Goal: Communication & Community: Answer question/provide support

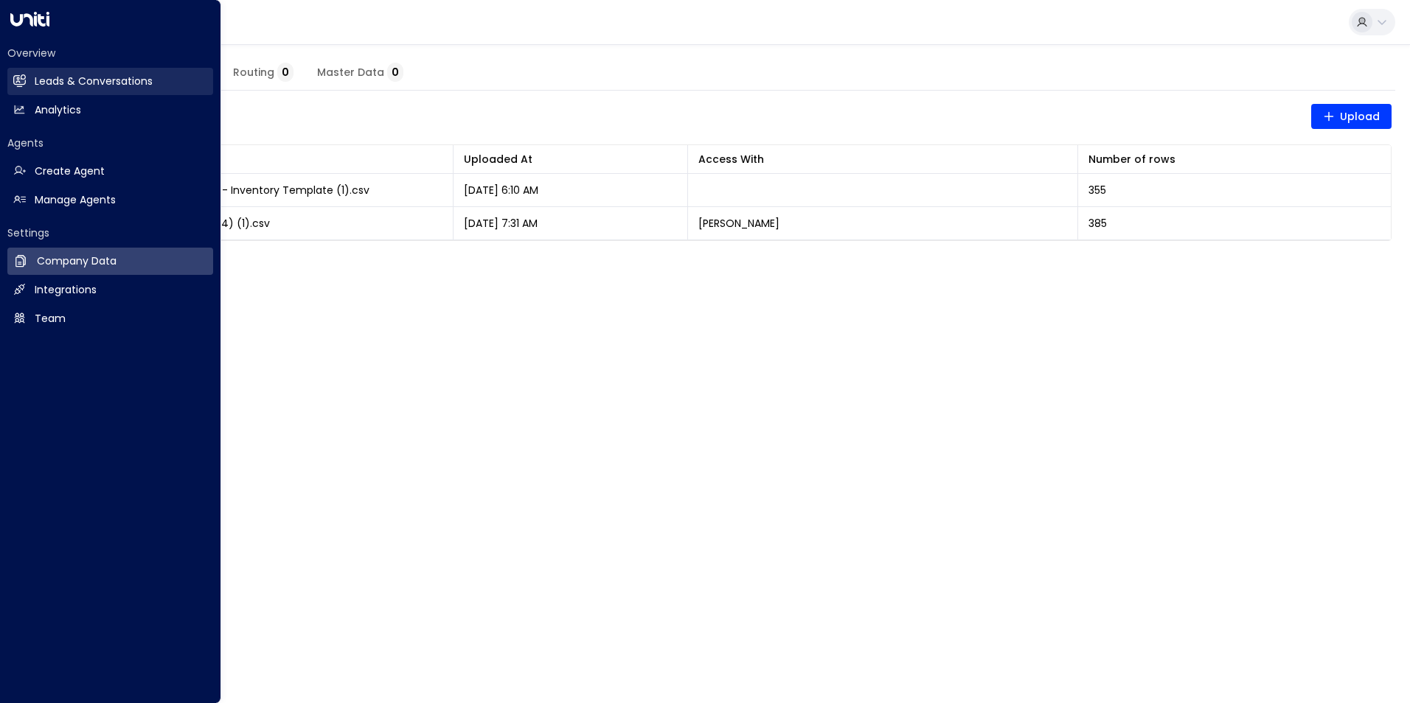
click at [23, 79] on icon at bounding box center [21, 80] width 10 height 13
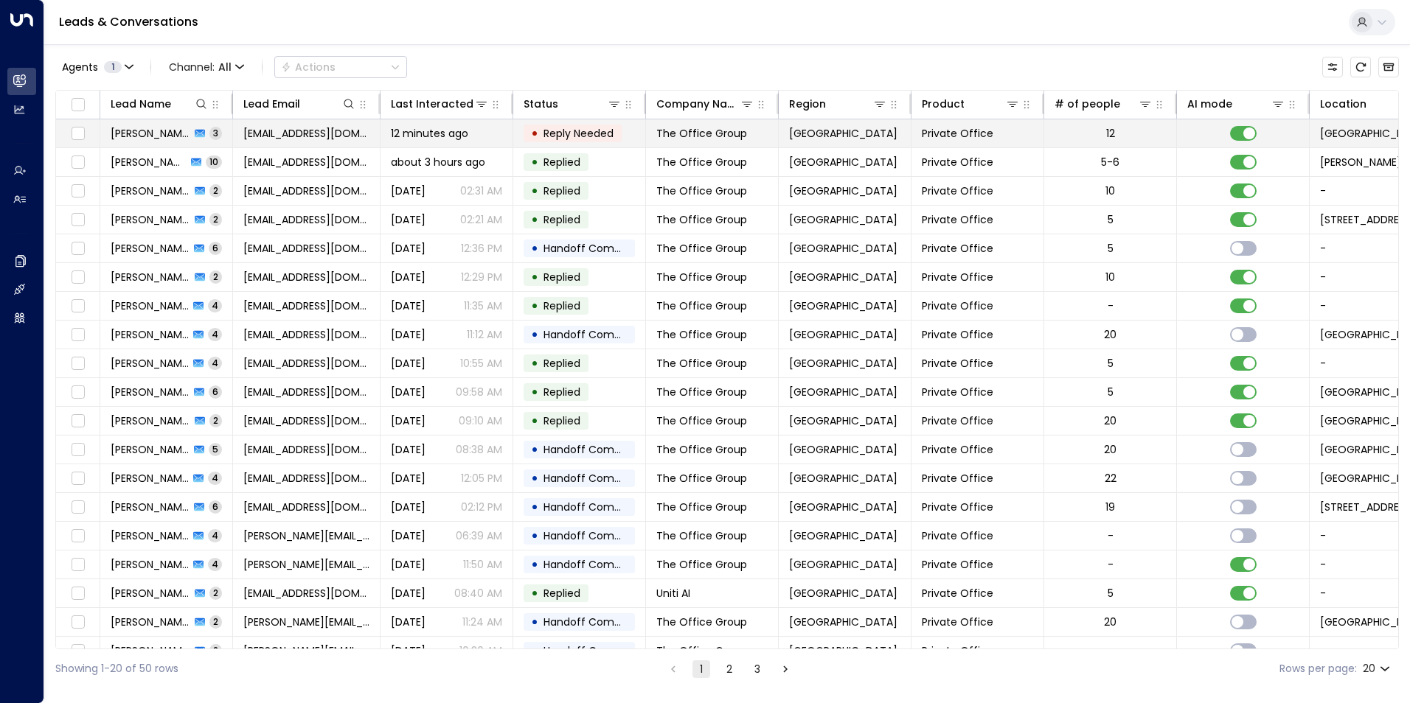
click at [484, 140] on div "12 minutes ago" at bounding box center [446, 133] width 111 height 15
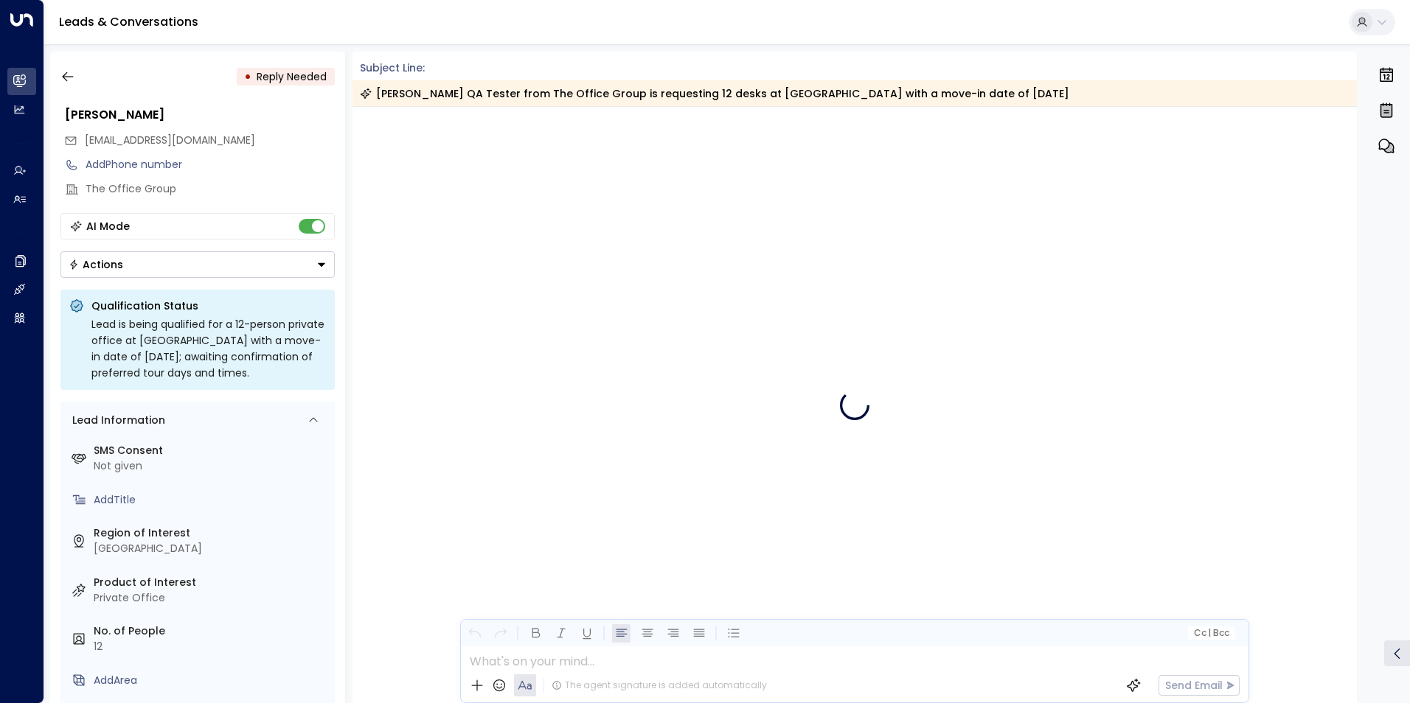
scroll to position [950, 0]
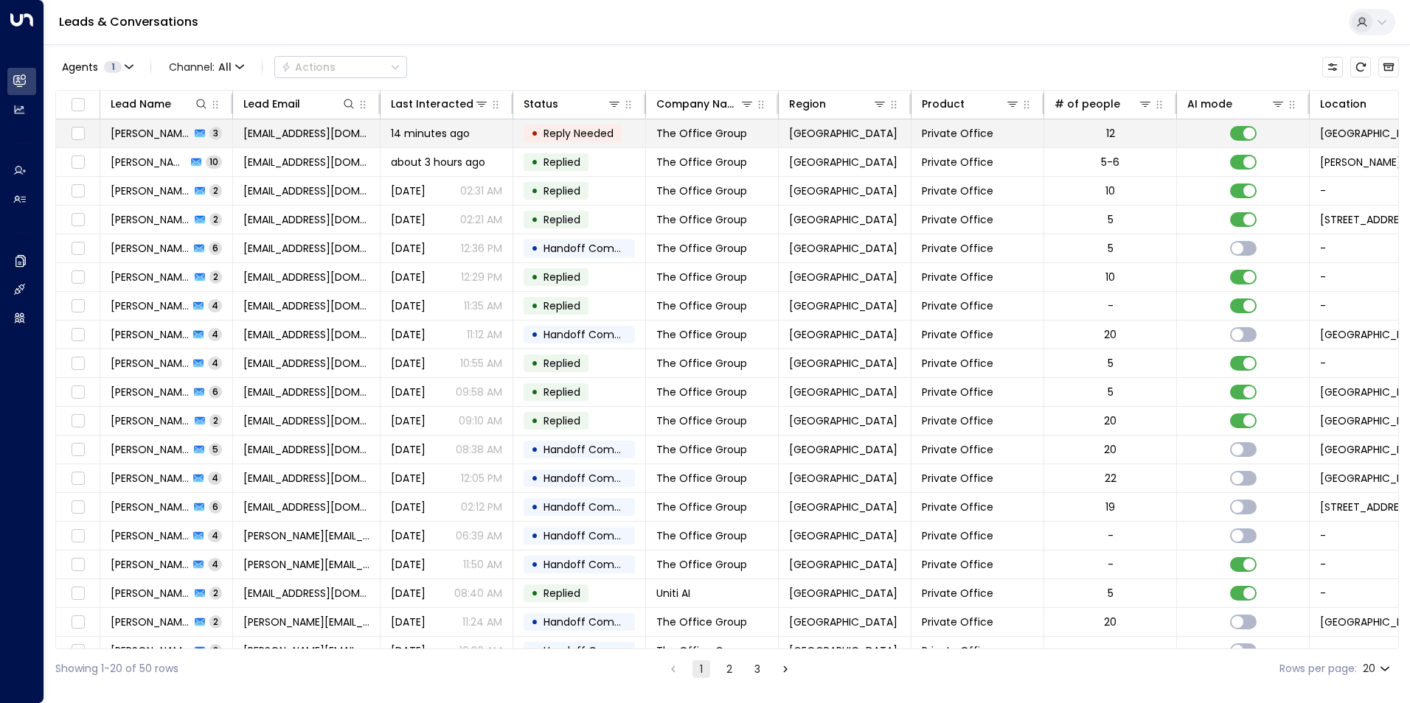
click at [480, 134] on div "14 minutes ago" at bounding box center [446, 133] width 111 height 15
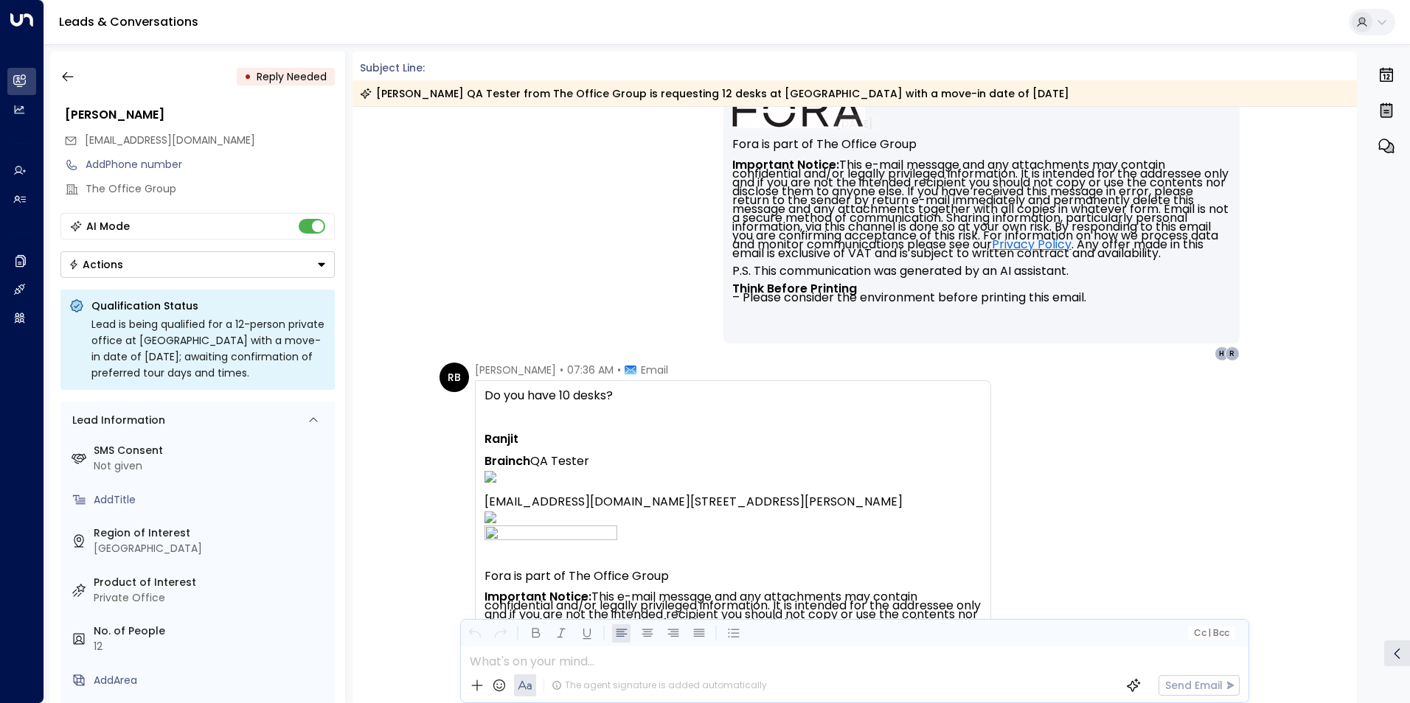
scroll to position [1097, 0]
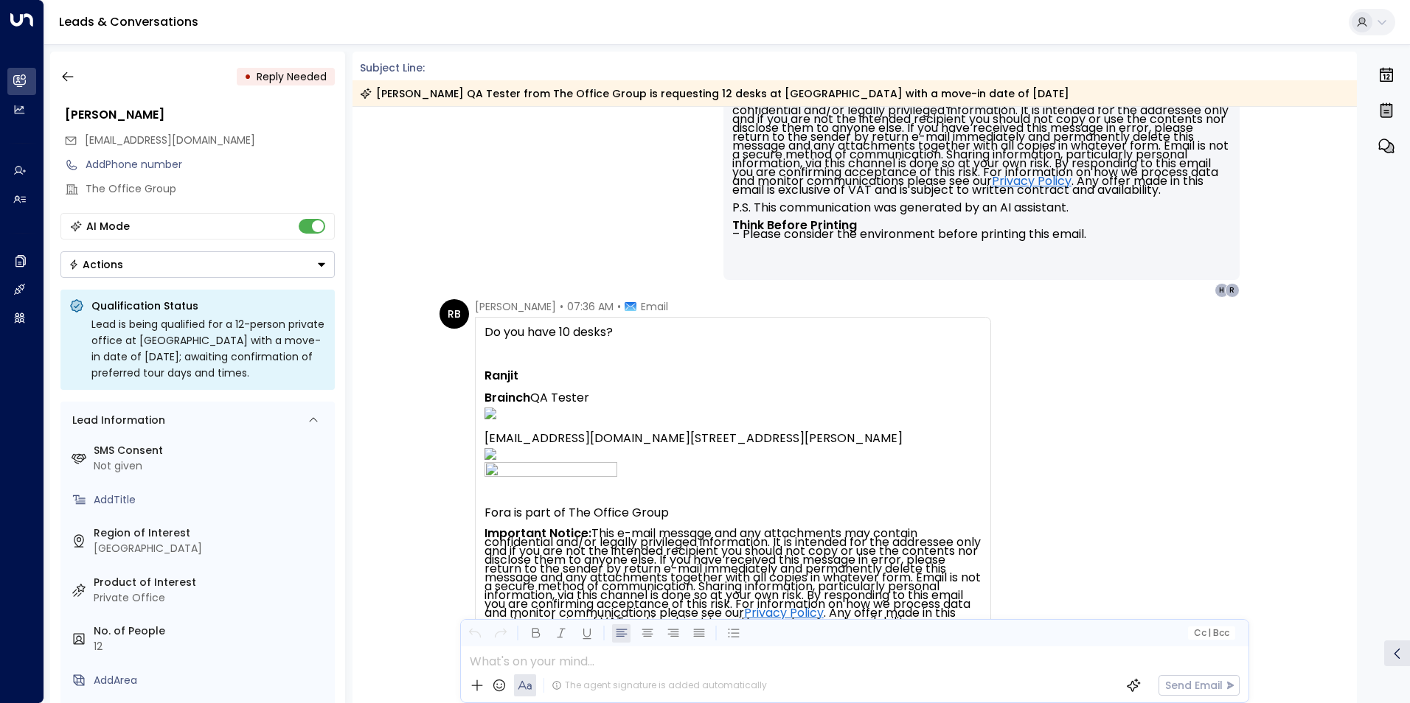
click at [564, 667] on div at bounding box center [854, 658] width 786 height 22
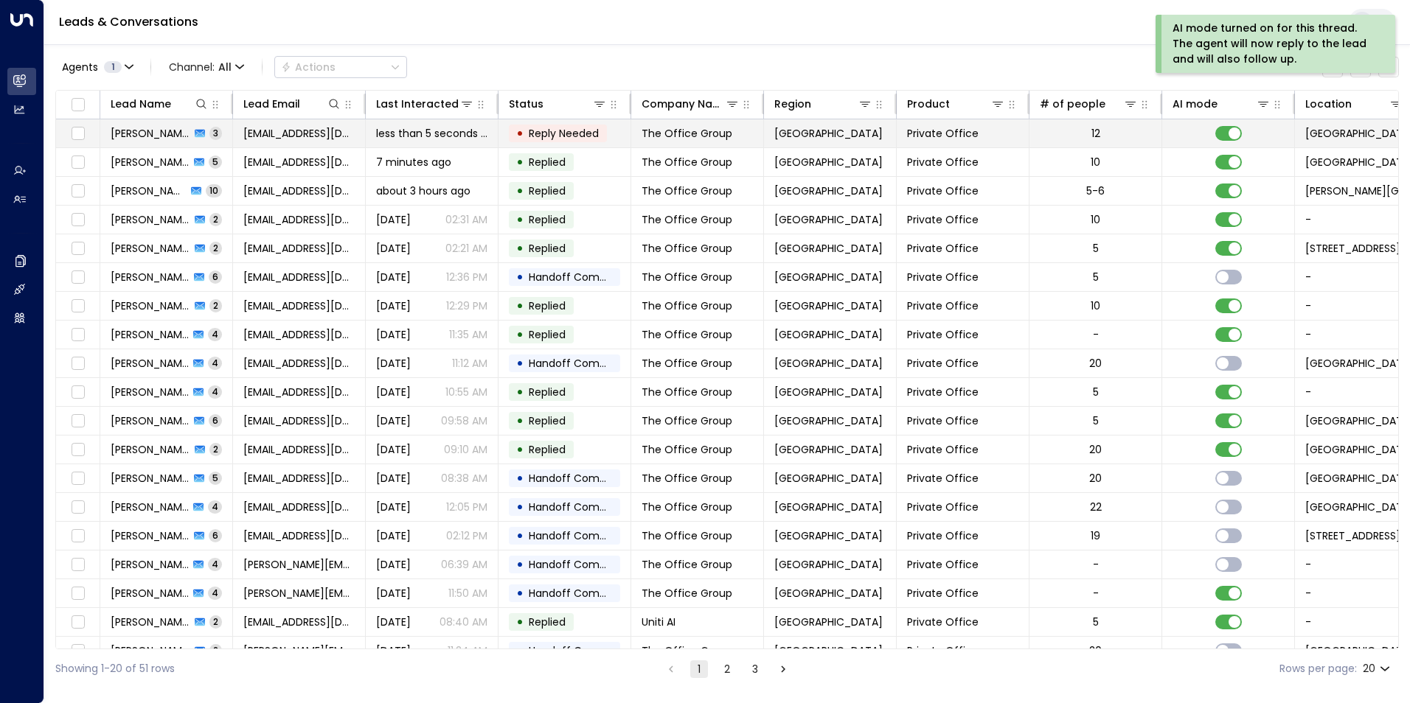
click at [574, 136] on span "Reply Needed" at bounding box center [564, 133] width 70 height 15
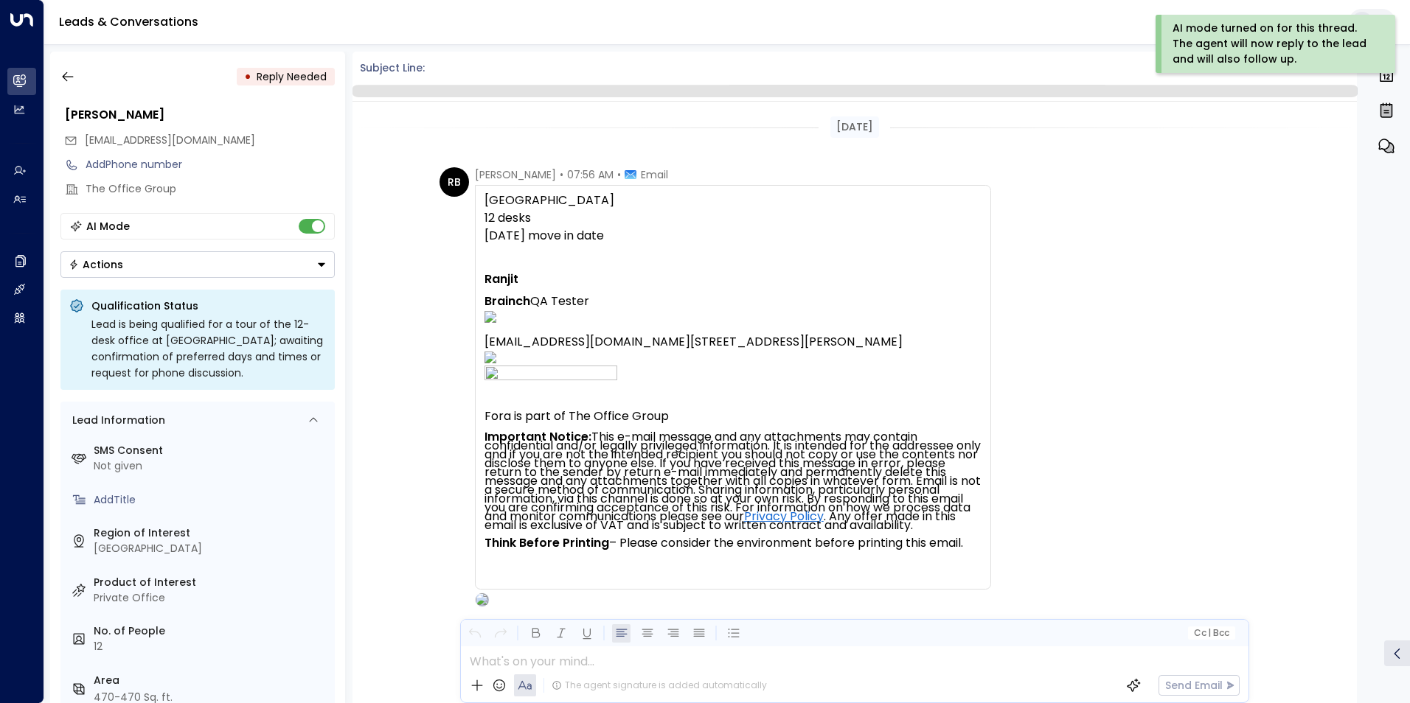
scroll to position [945, 0]
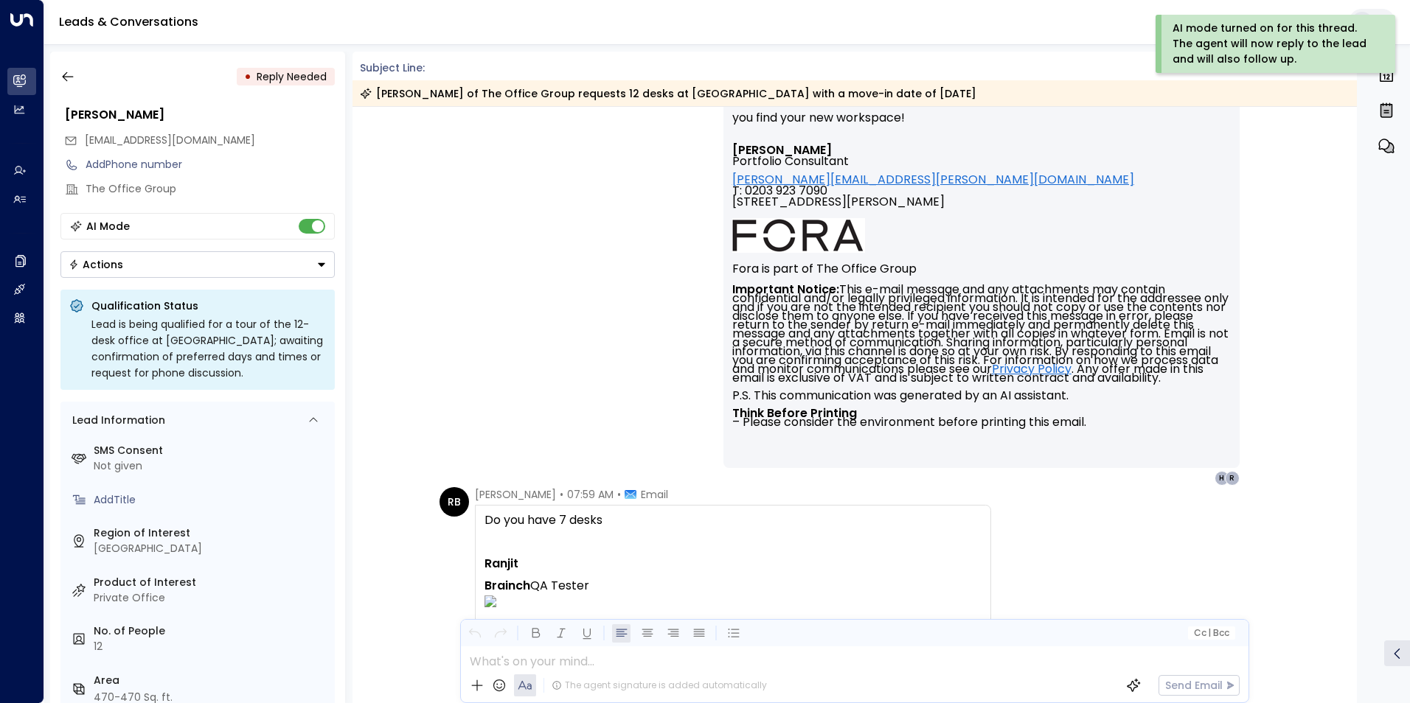
click at [582, 647] on div at bounding box center [854, 658] width 786 height 22
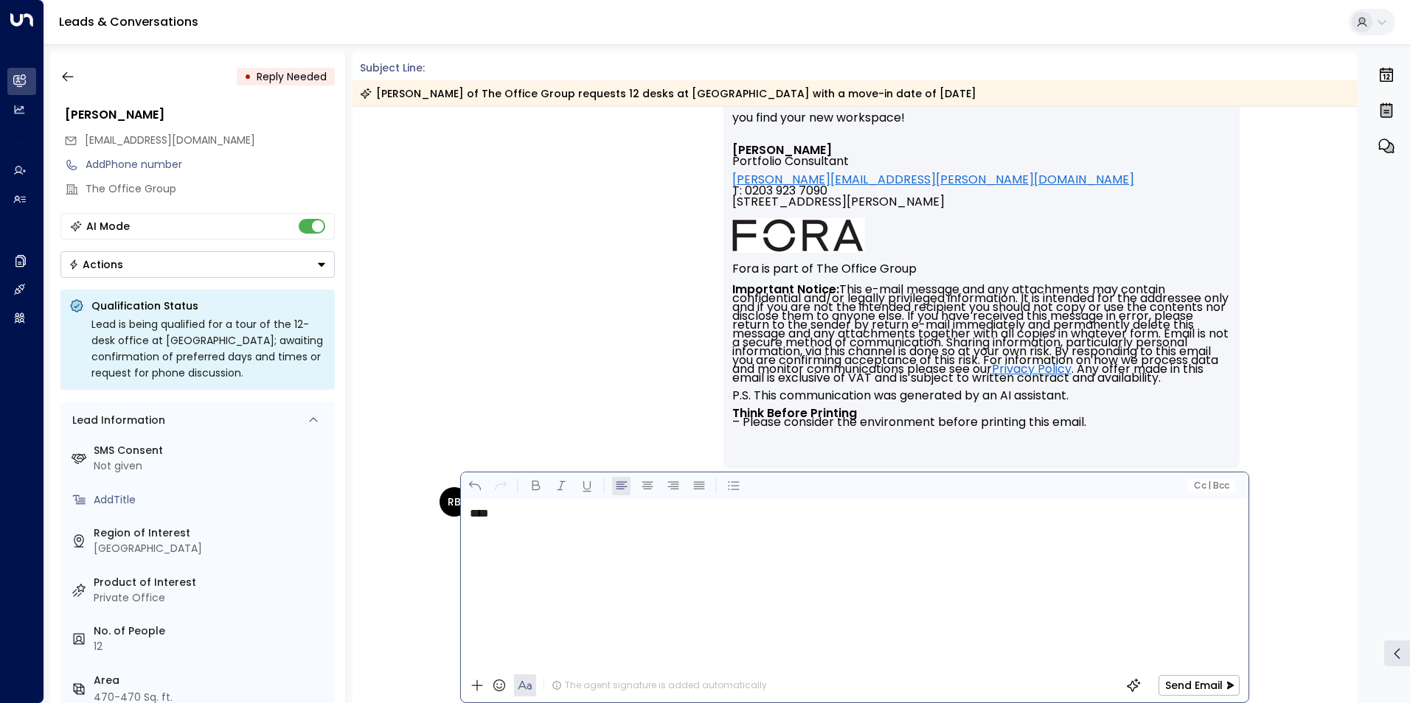
click at [1189, 701] on div "The agent signature is added automatically Send Email" at bounding box center [854, 686] width 787 height 34
click at [1192, 692] on button "Send Email" at bounding box center [1198, 685] width 81 height 21
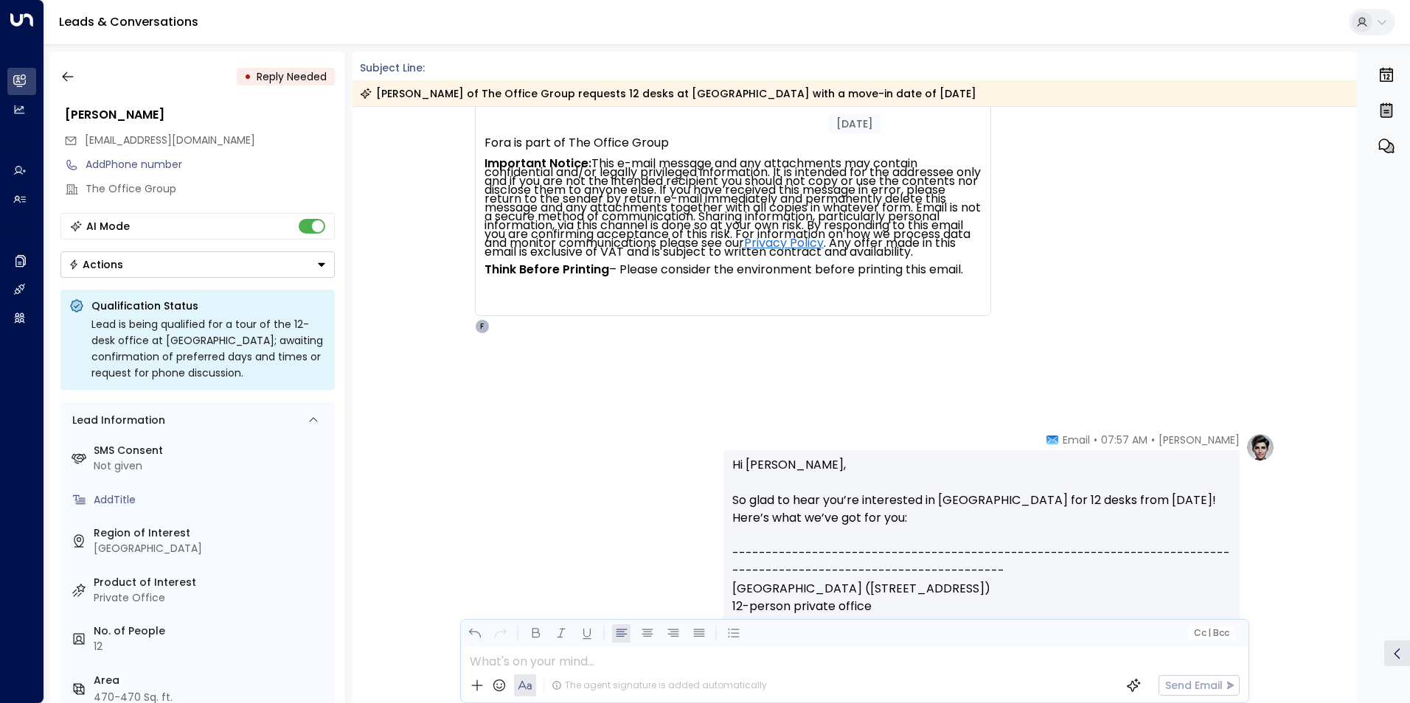
scroll to position [133, 0]
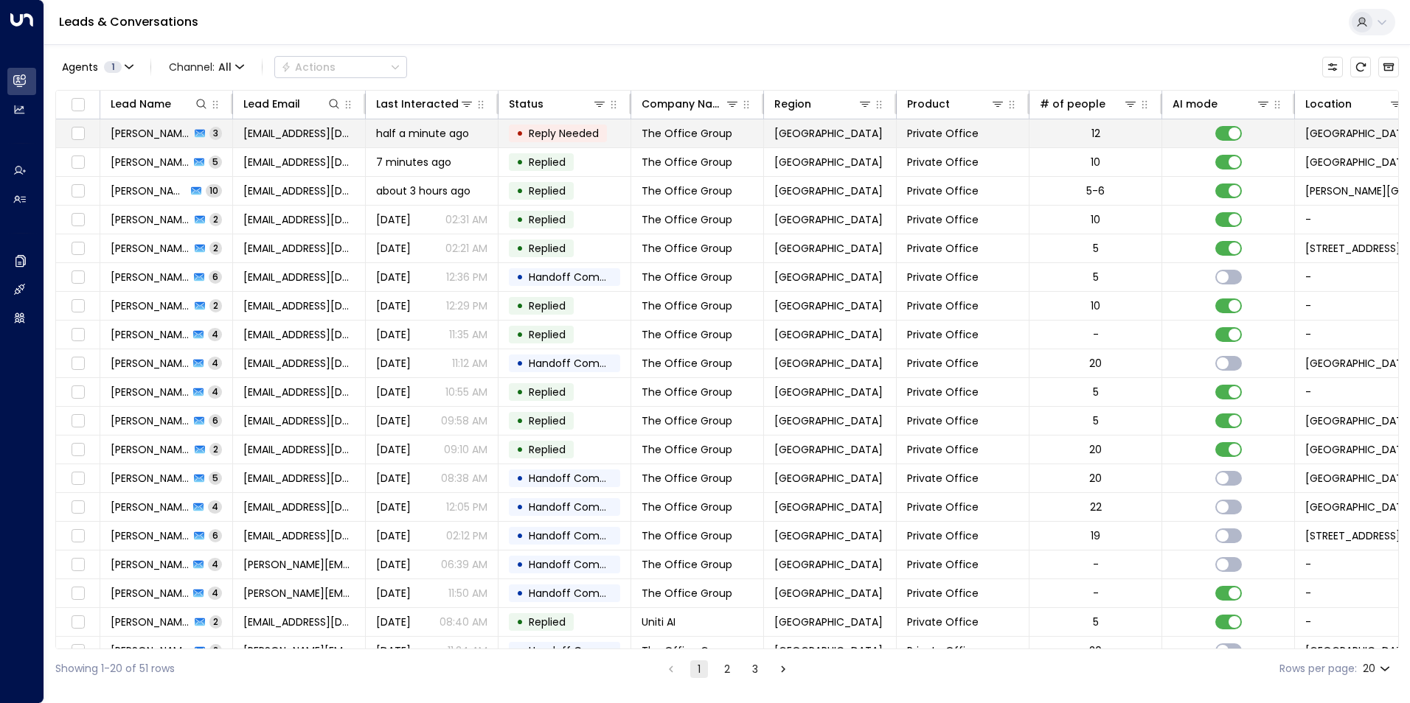
click at [403, 131] on span "half a minute ago" at bounding box center [422, 133] width 93 height 15
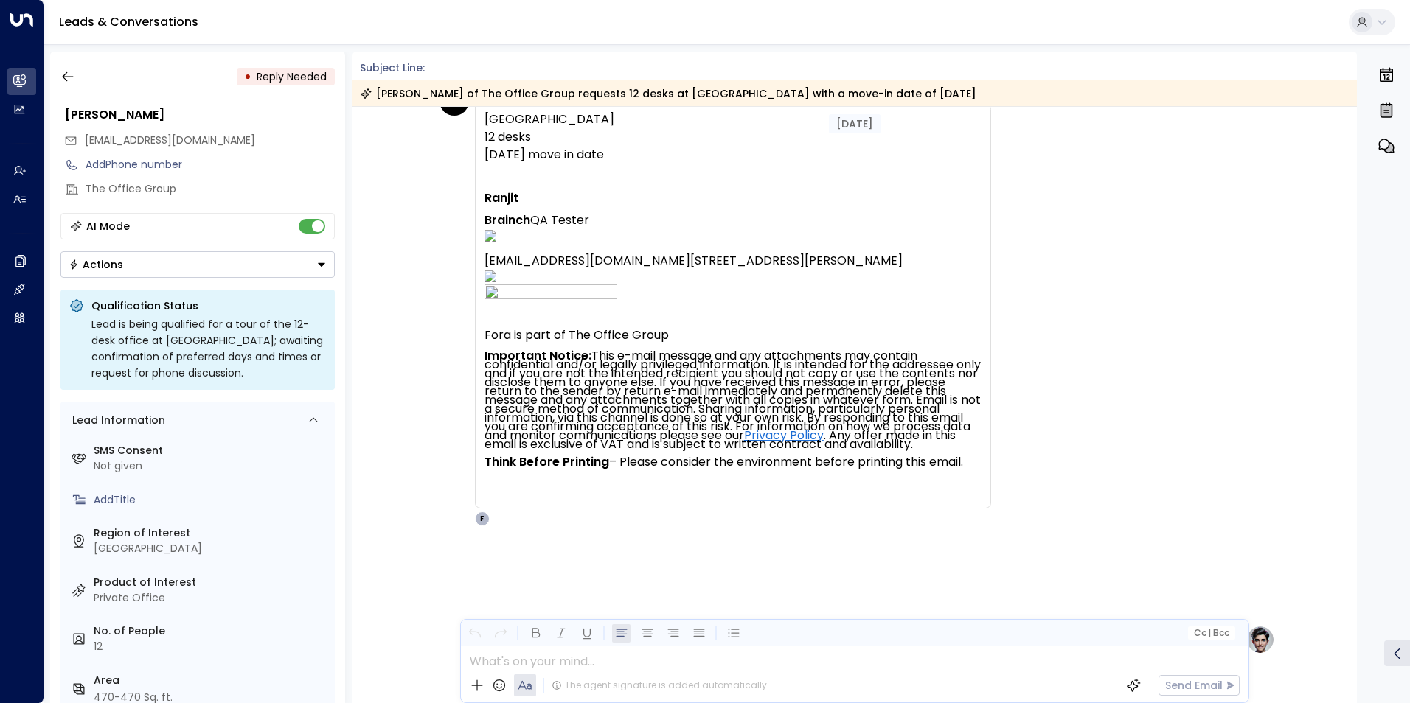
scroll to position [65, 0]
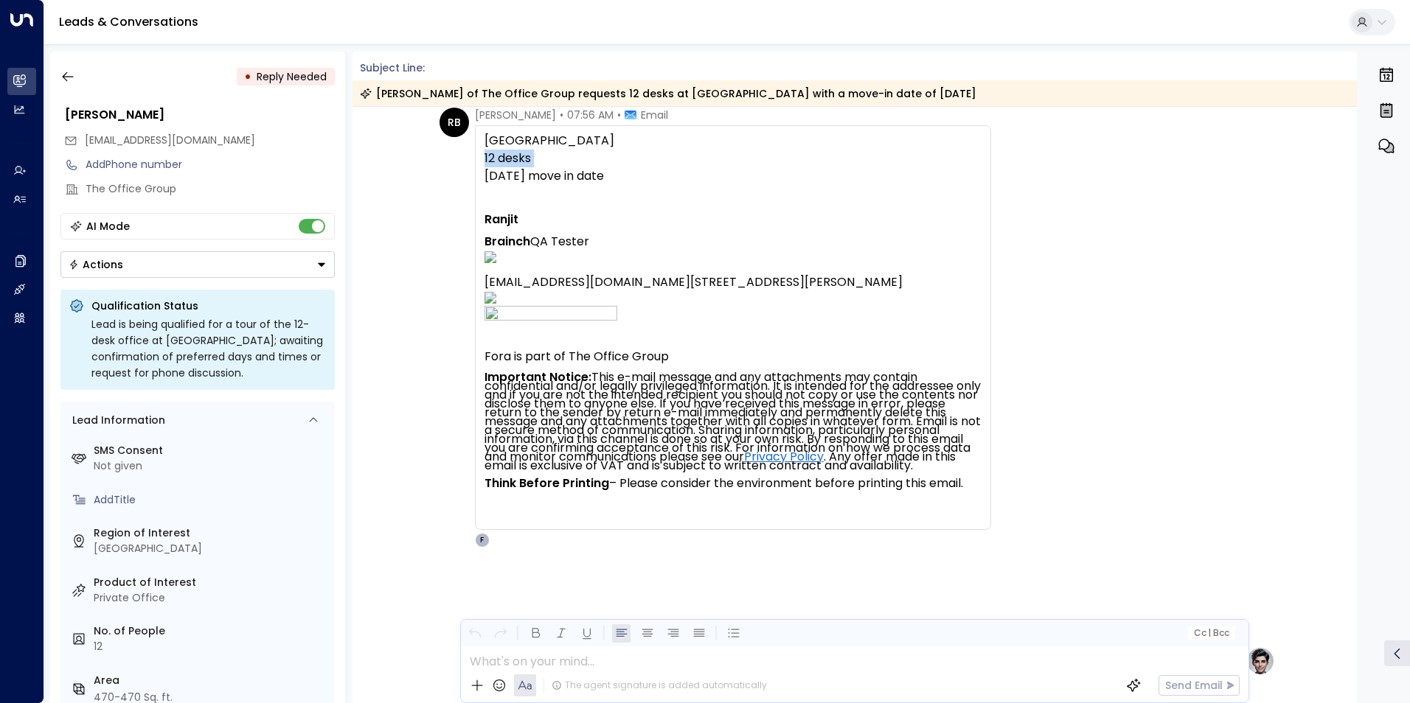
drag, startPoint x: 1350, startPoint y: 184, endPoint x: 1356, endPoint y: 147, distance: 37.3
click at [1356, 147] on div "Today RB Ranjit Brainch • 07:56 AM • Email Belle House 12 desks 07/11/2026 move…" at bounding box center [854, 405] width 1005 height 596
click at [1302, 203] on div "RB Ranjit Brainch • 07:56 AM • Email Belle House 12 desks 07/11/2026 move in da…" at bounding box center [854, 328] width 1005 height 440
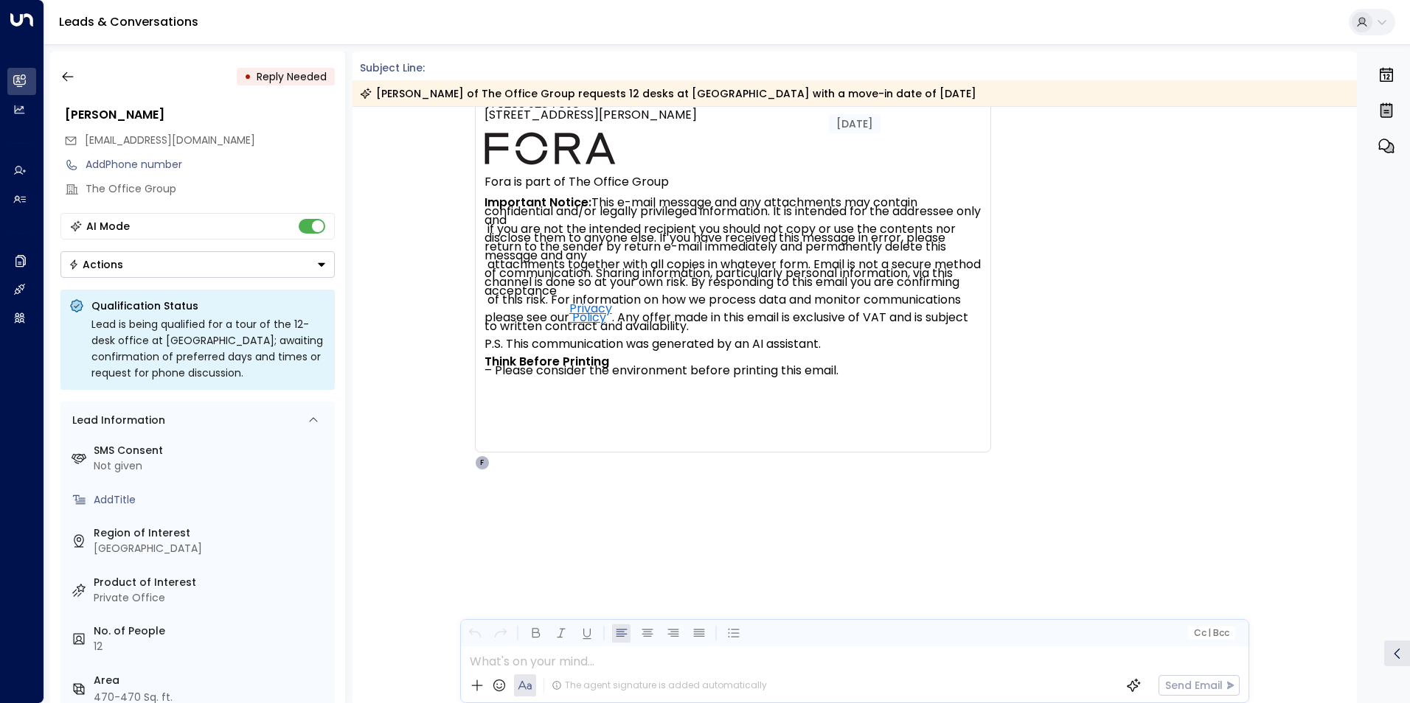
scroll to position [2324, 0]
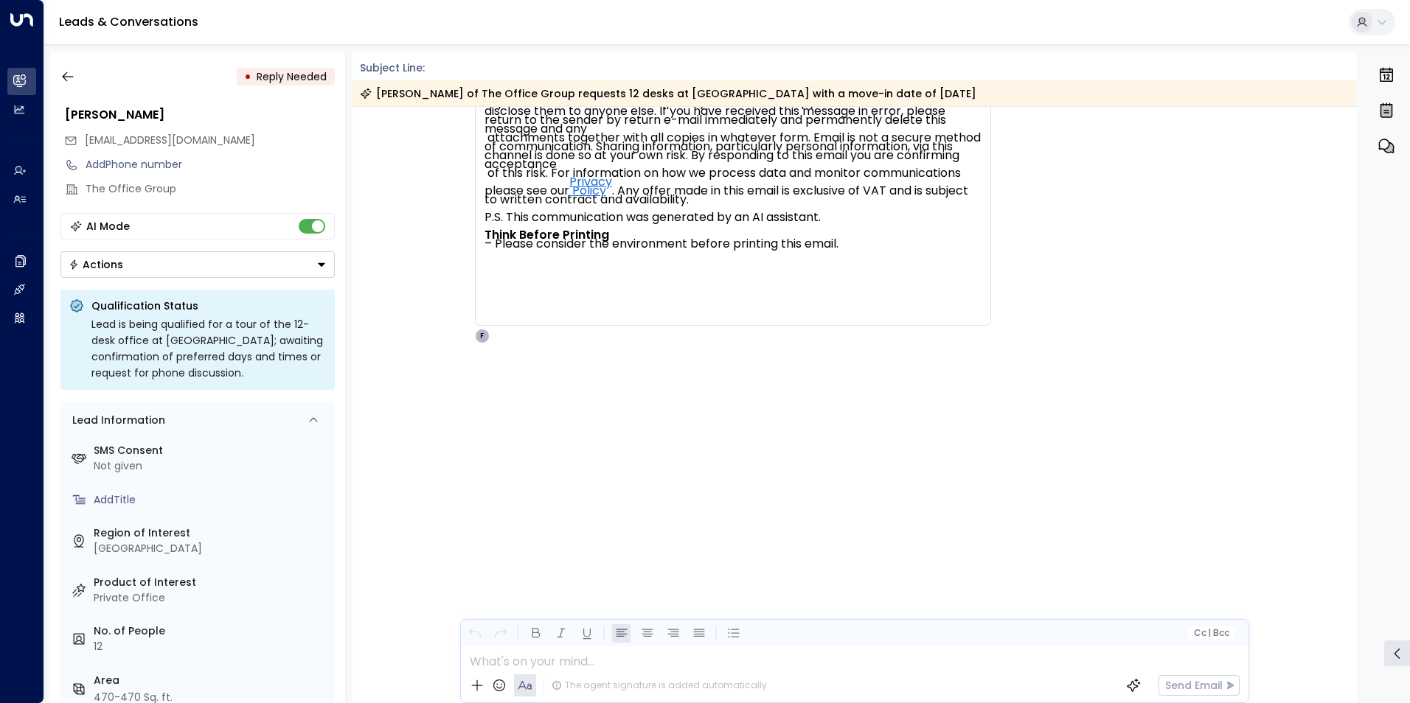
click at [1208, 637] on span "|" at bounding box center [1209, 633] width 3 height 10
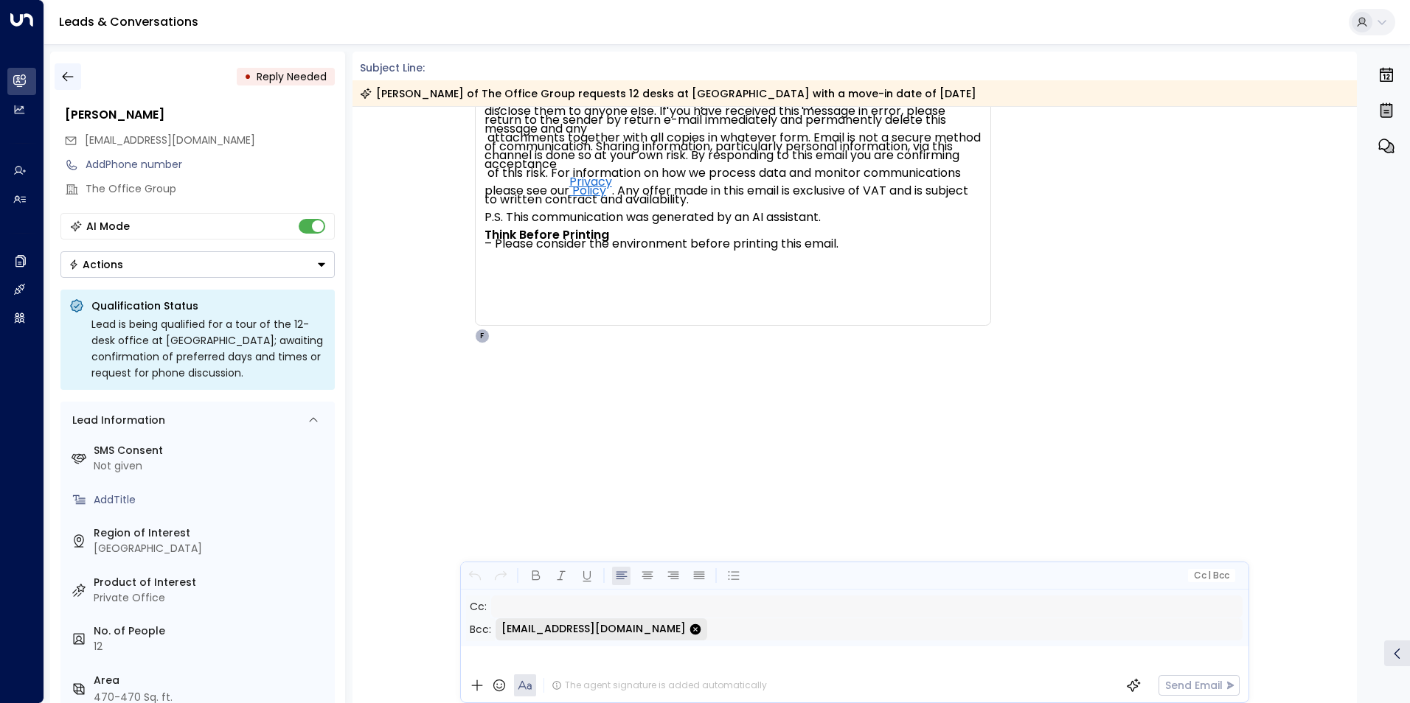
click at [57, 72] on button "button" at bounding box center [68, 76] width 27 height 27
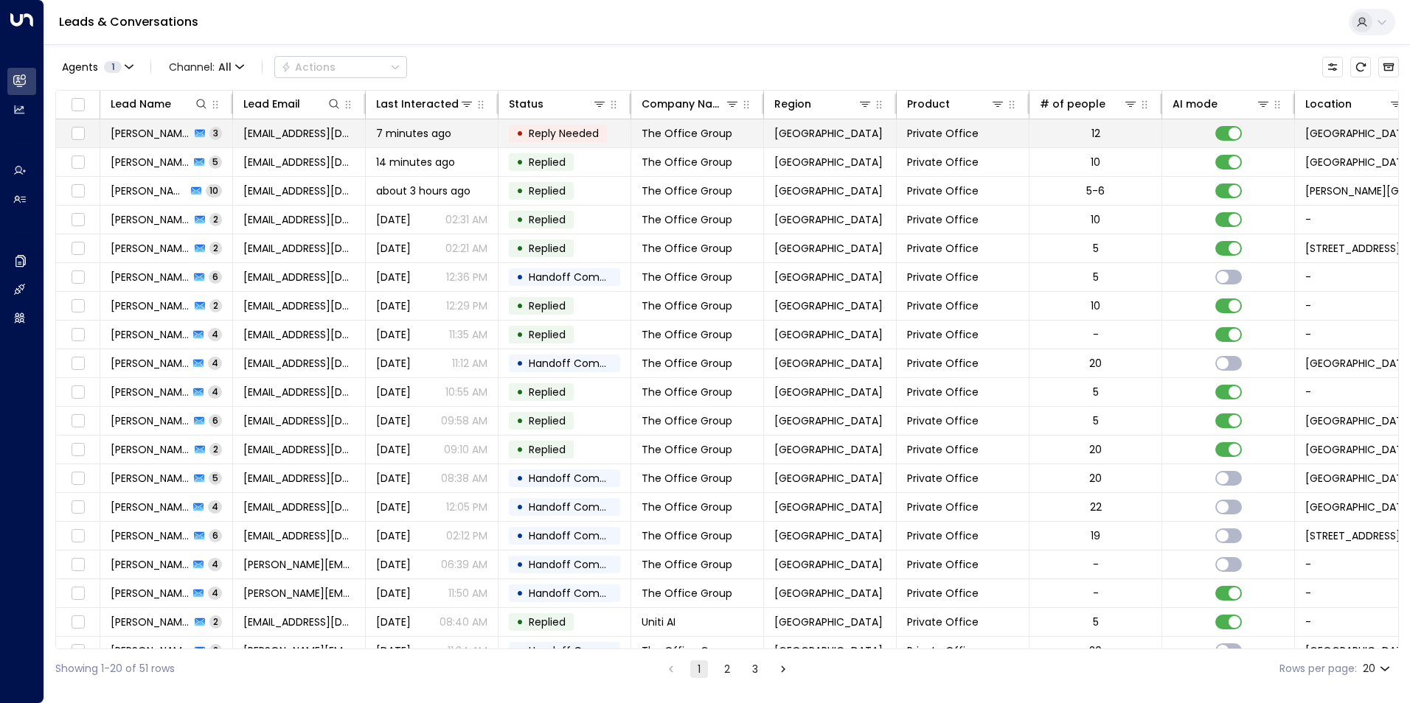
click at [426, 143] on td "7 minutes ago" at bounding box center [432, 133] width 133 height 28
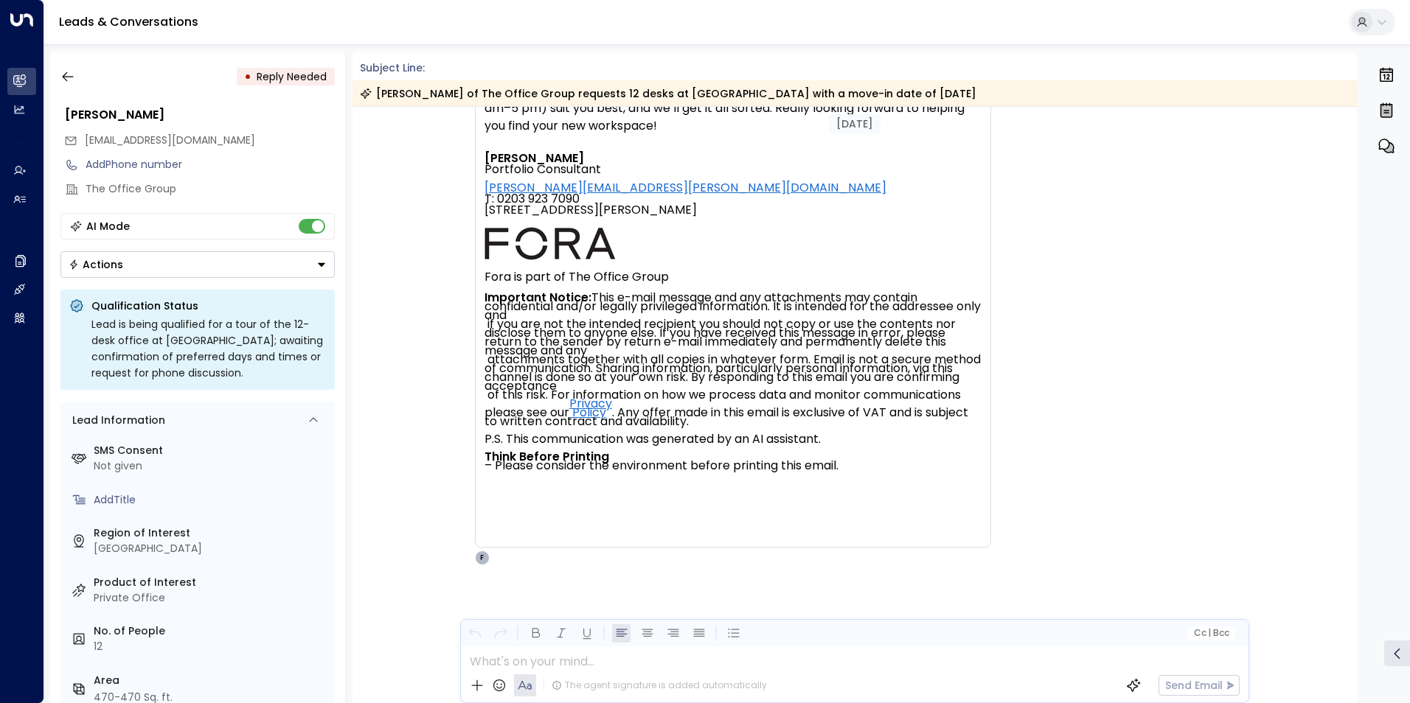
scroll to position [2324, 0]
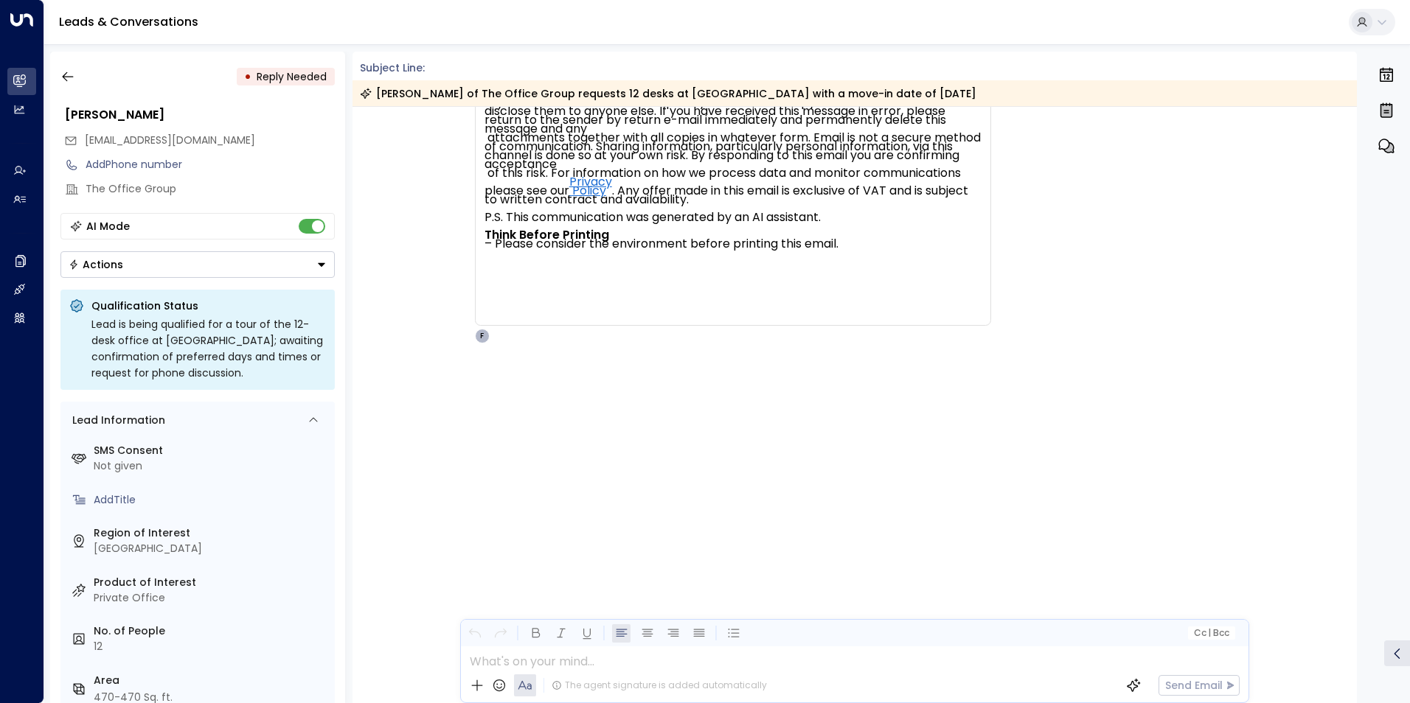
click at [555, 663] on div at bounding box center [854, 658] width 786 height 22
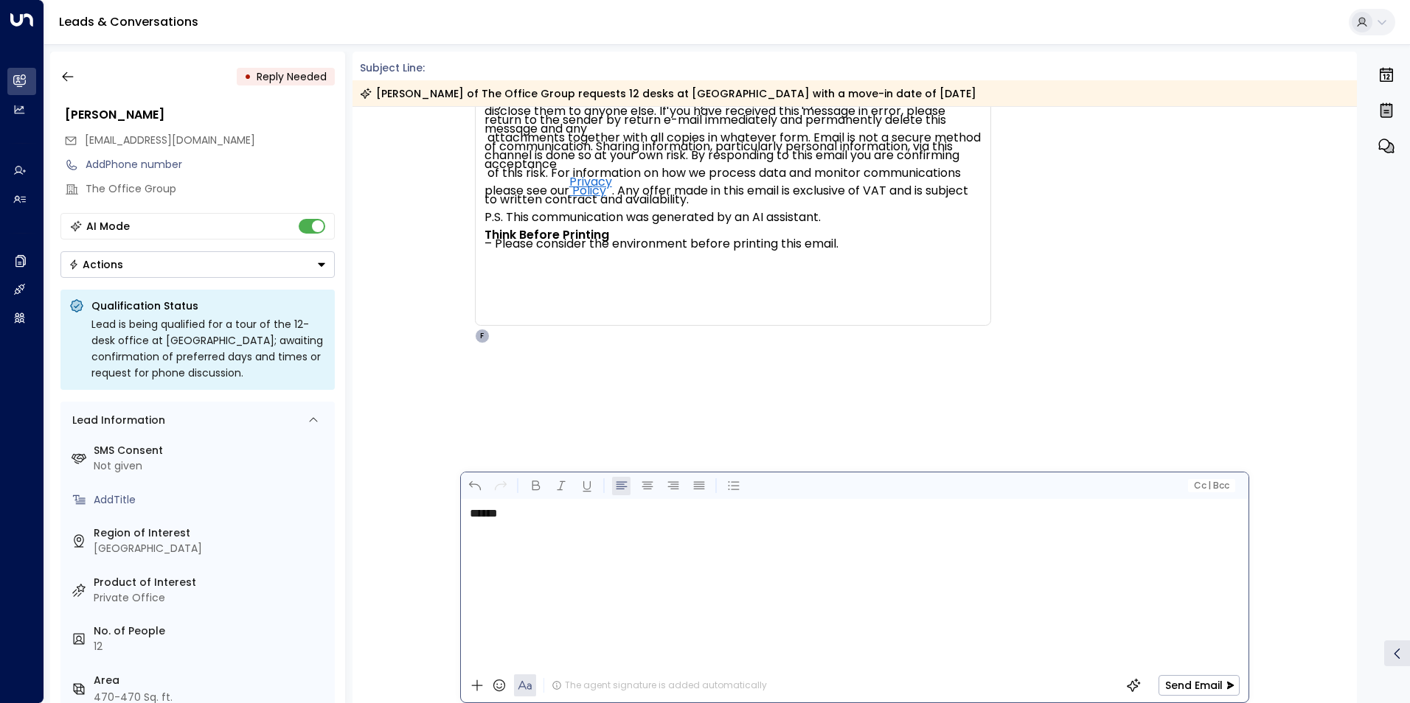
click at [1214, 493] on button "Cc | Bcc" at bounding box center [1210, 486] width 47 height 14
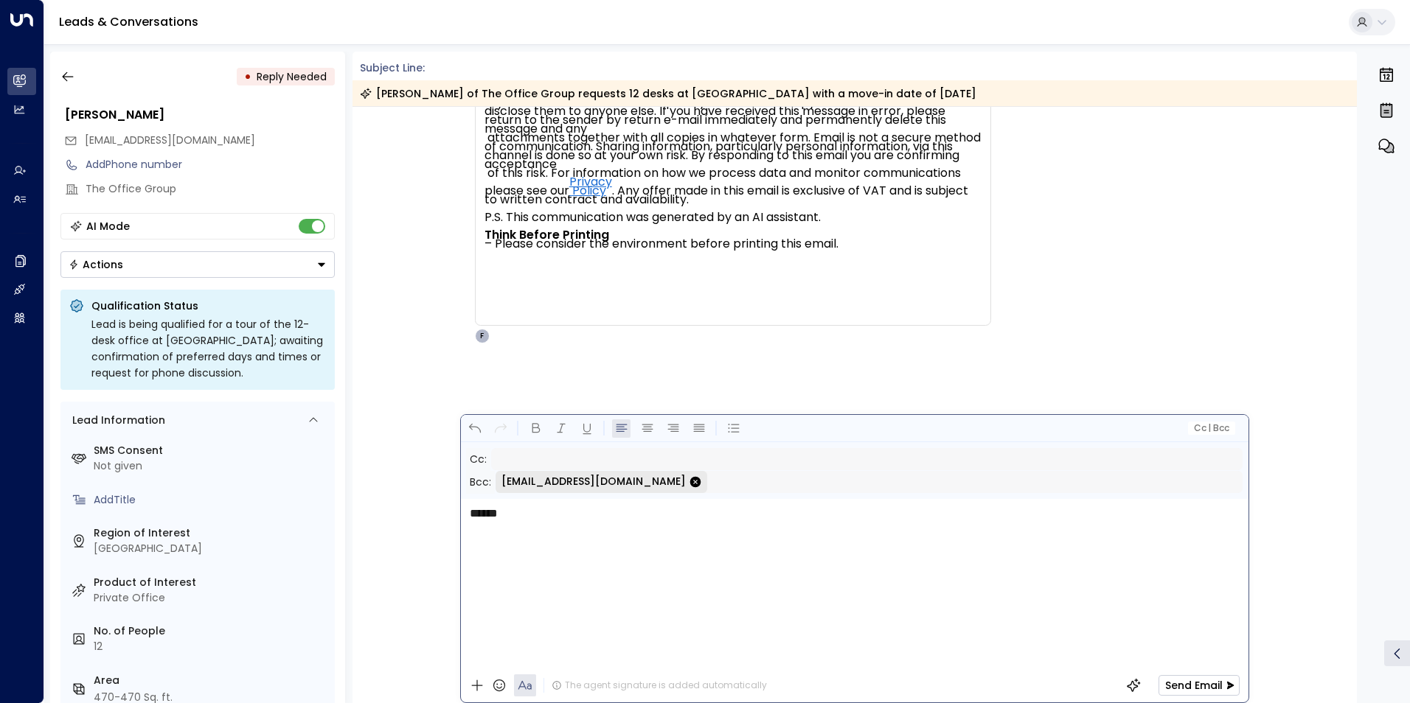
click at [1173, 686] on button "Send Email" at bounding box center [1198, 685] width 81 height 21
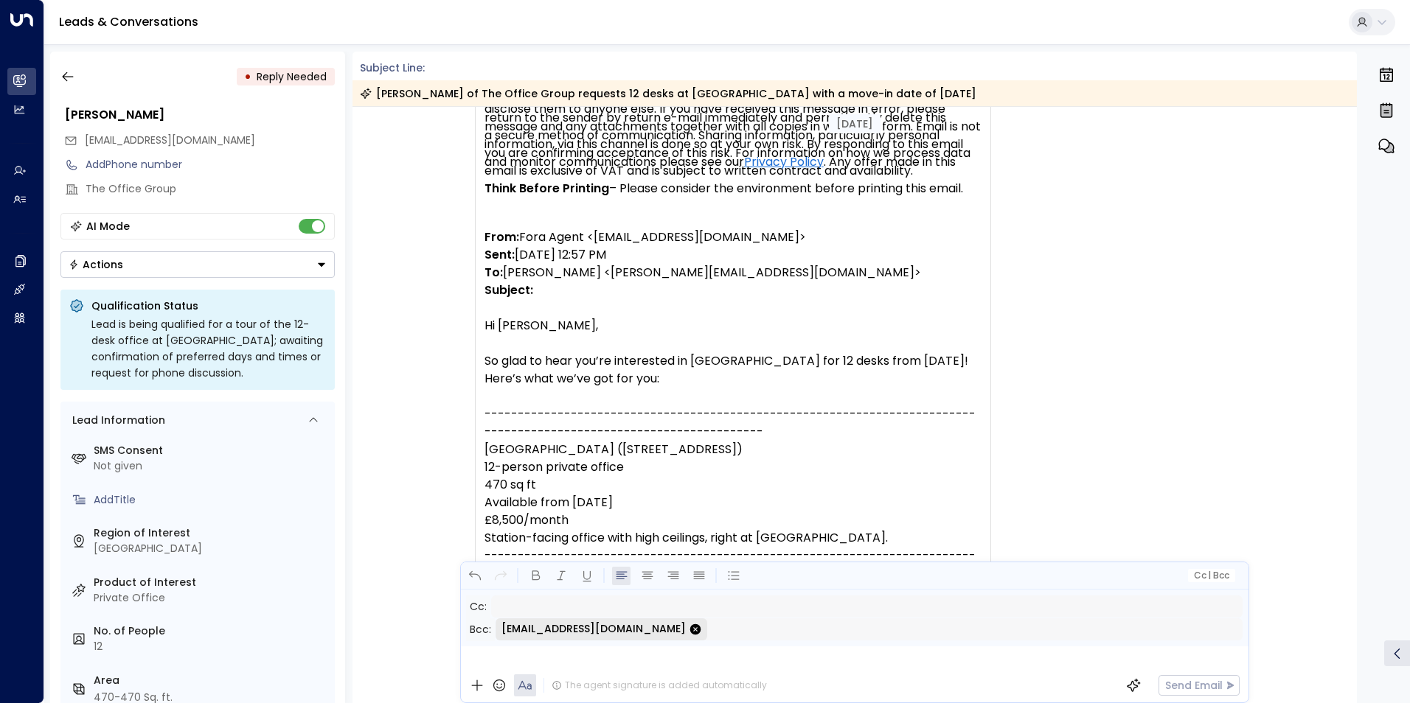
scroll to position [1366, 0]
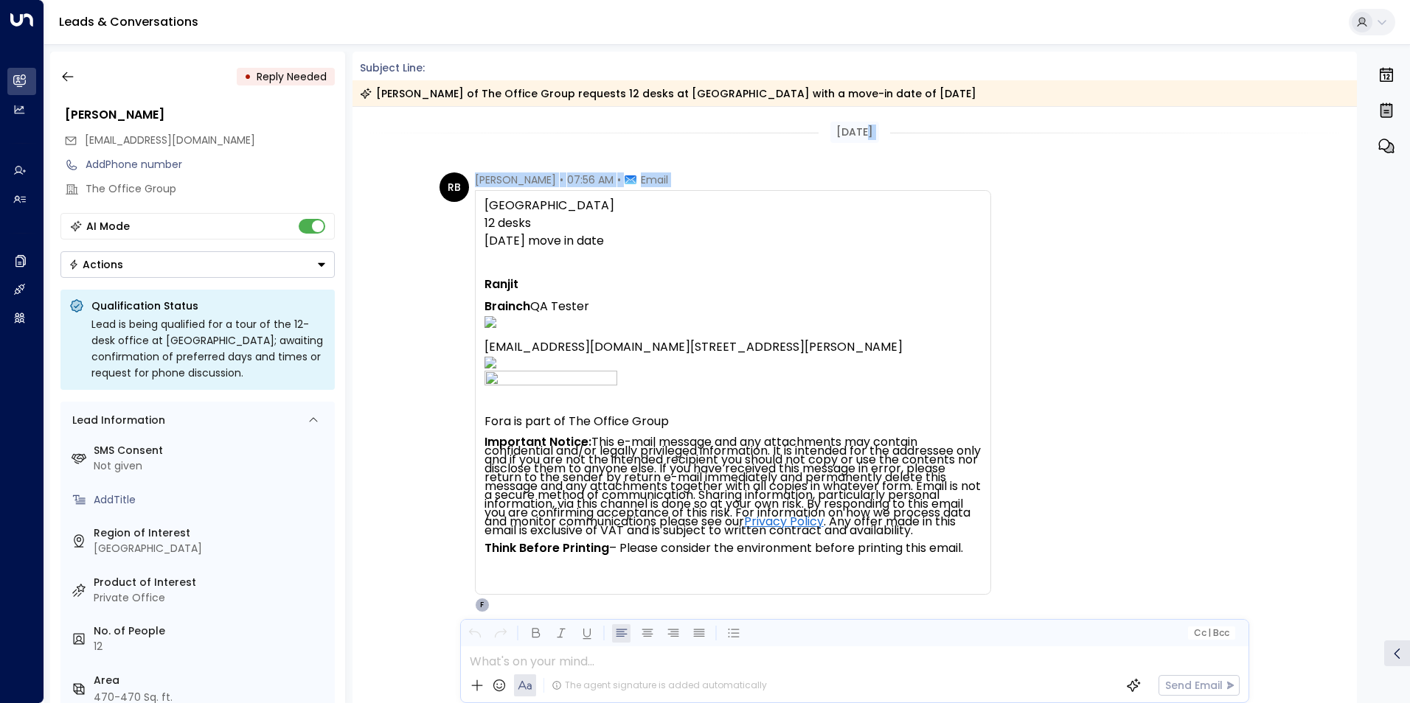
drag, startPoint x: 1351, startPoint y: 206, endPoint x: 1354, endPoint y: 148, distance: 57.6
click at [1354, 148] on div "[DATE] RB [PERSON_NAME] • 07:56 AM • Email Belle House 12 desks [DATE] move in …" at bounding box center [854, 405] width 1005 height 596
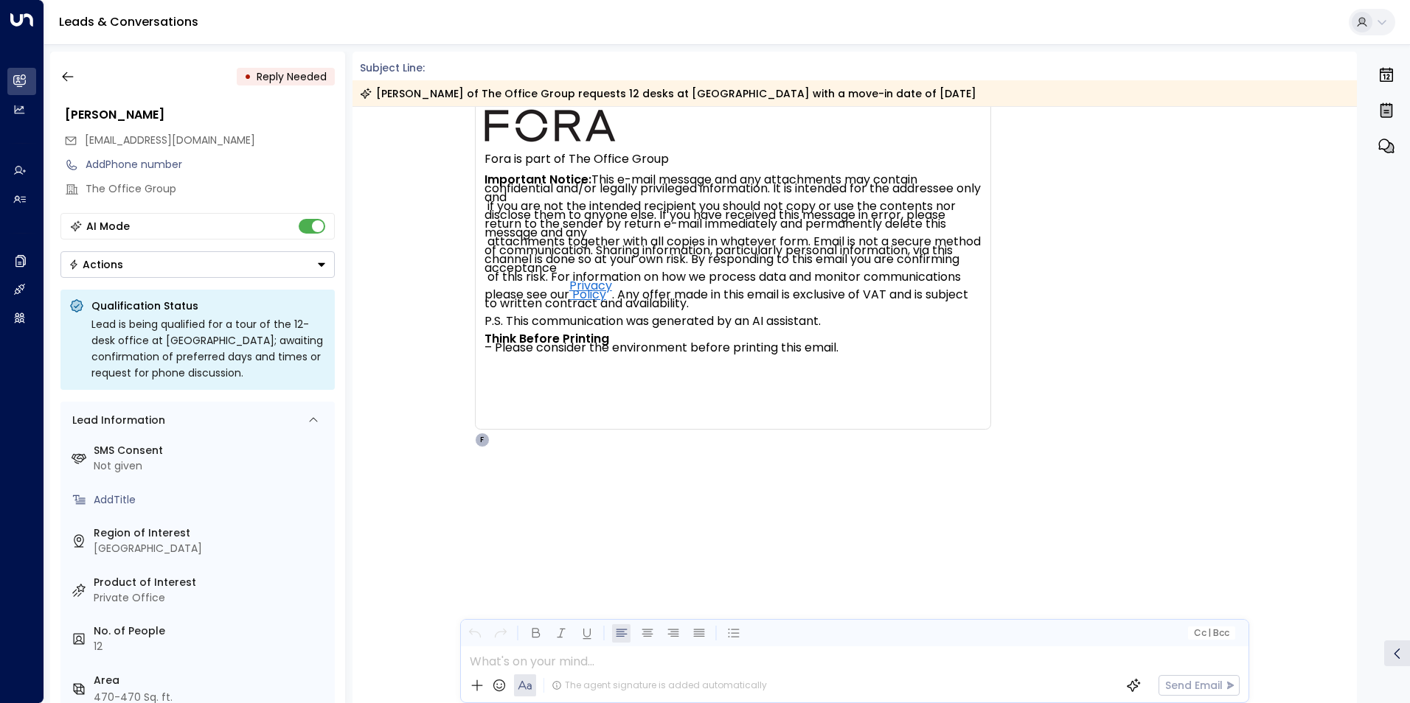
scroll to position [2324, 0]
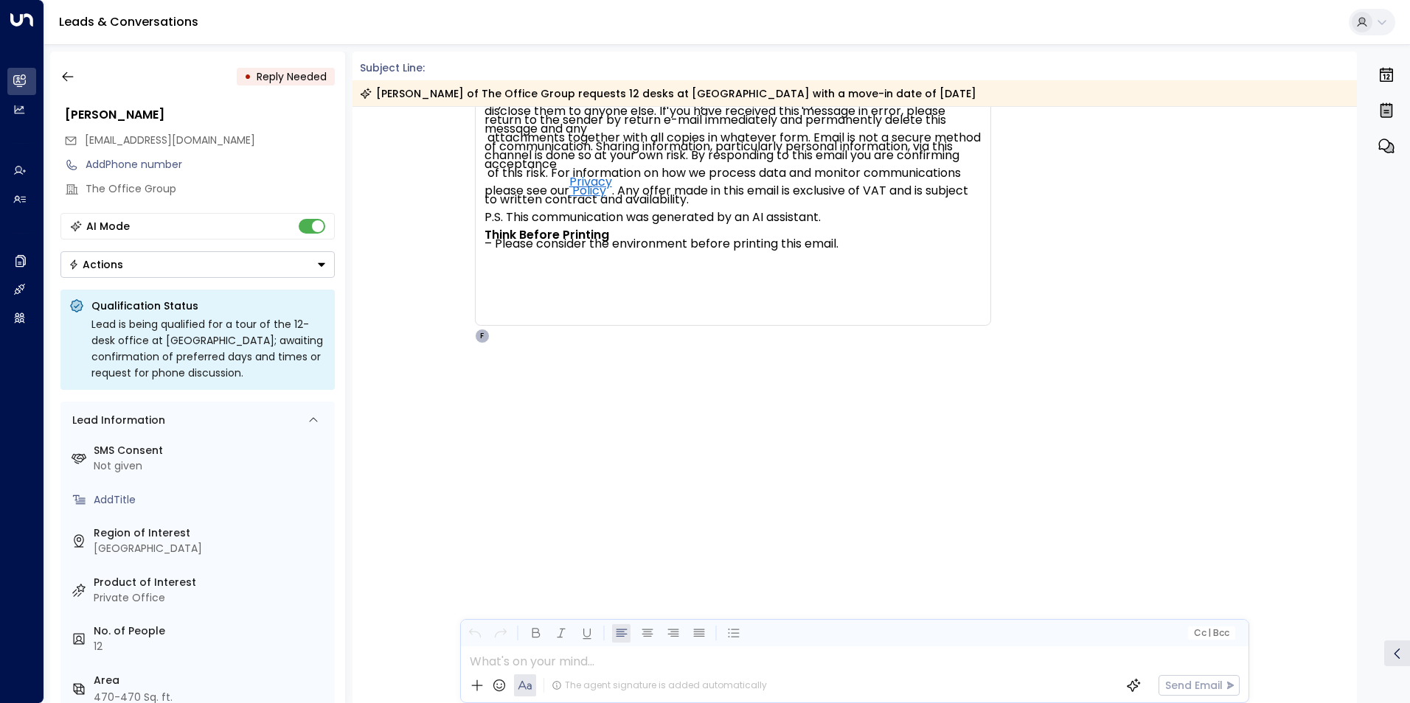
click at [1206, 640] on button "Cc | Bcc" at bounding box center [1210, 634] width 47 height 14
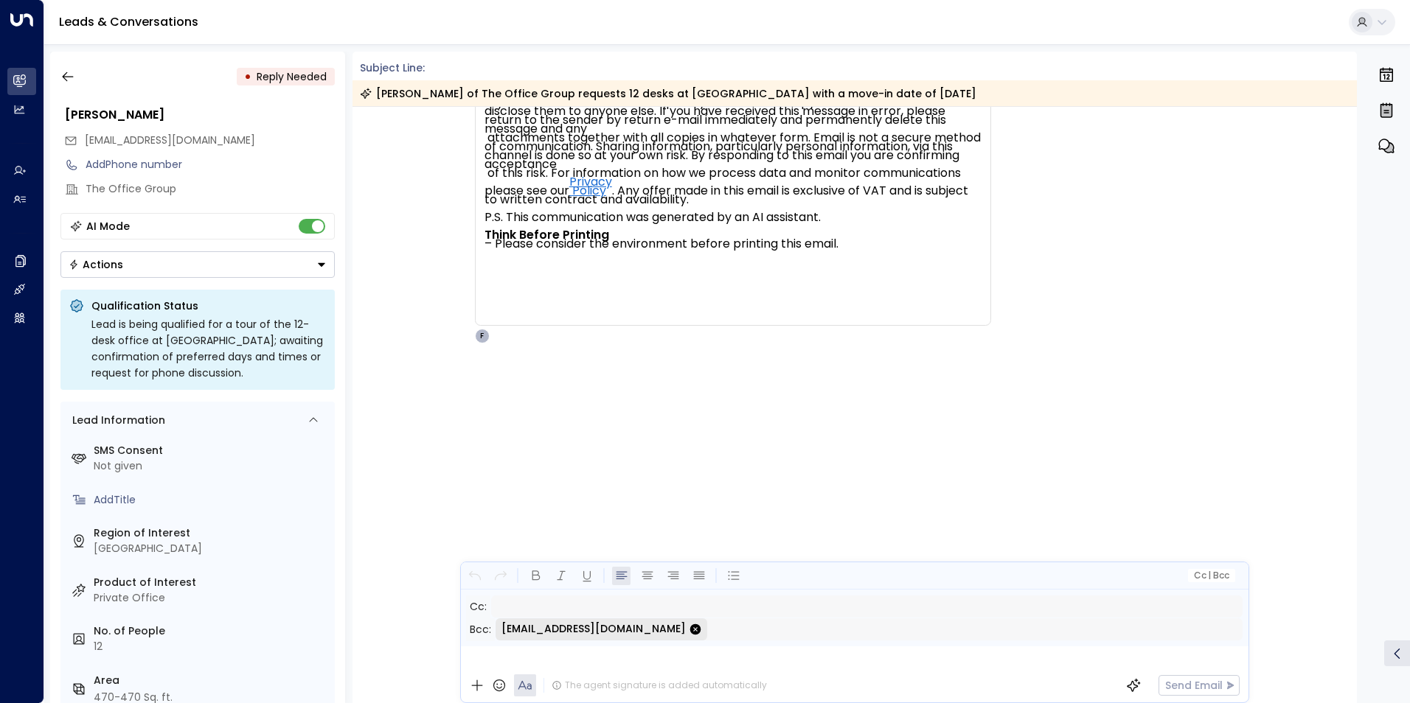
click at [317, 133] on div "[EMAIL_ADDRESS][DOMAIN_NAME]" at bounding box center [199, 140] width 271 height 24
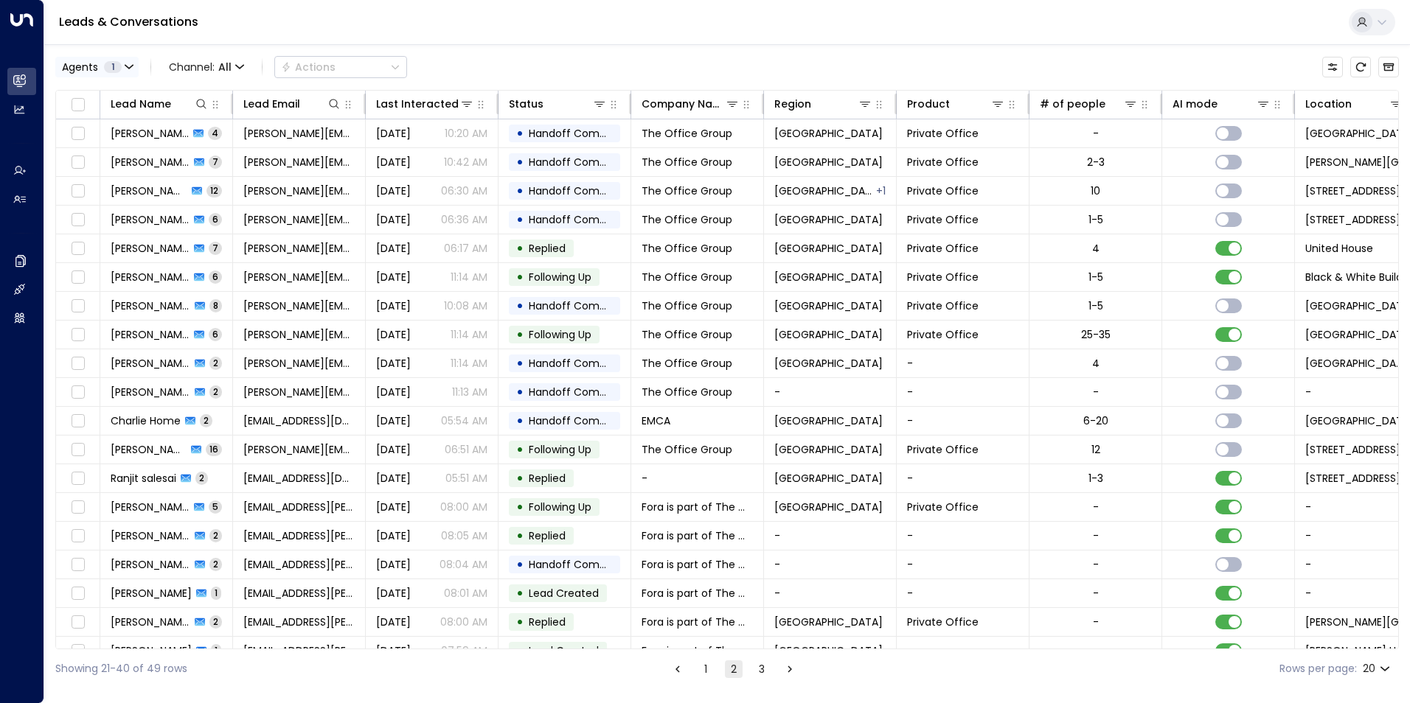
click at [134, 69] on button "Agents 1" at bounding box center [96, 67] width 83 height 21
click at [208, 67] on div at bounding box center [705, 351] width 1410 height 703
click at [226, 67] on span "All" at bounding box center [224, 67] width 13 height 12
click at [211, 122] on p "SMS" at bounding box center [215, 124] width 71 height 15
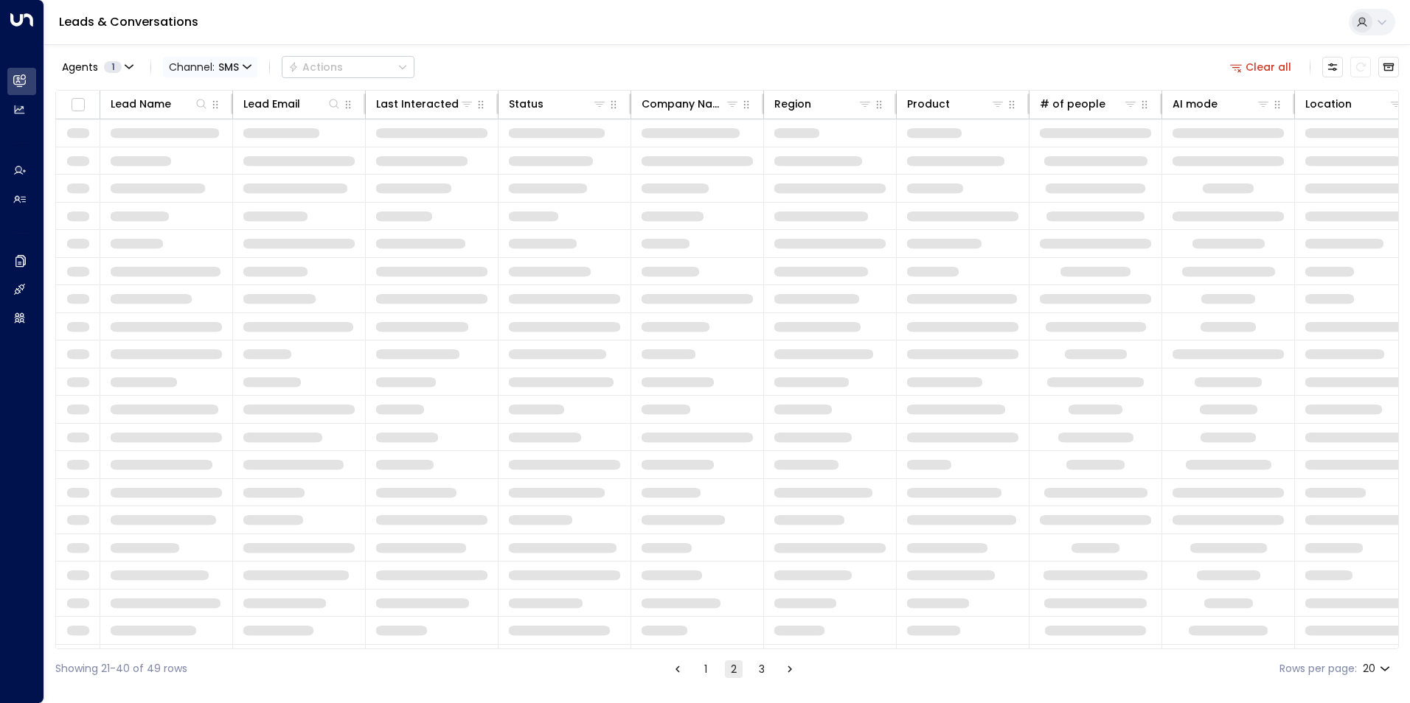
click at [230, 67] on span "SMS" at bounding box center [228, 67] width 21 height 12
click at [213, 97] on p "All" at bounding box center [215, 97] width 71 height 15
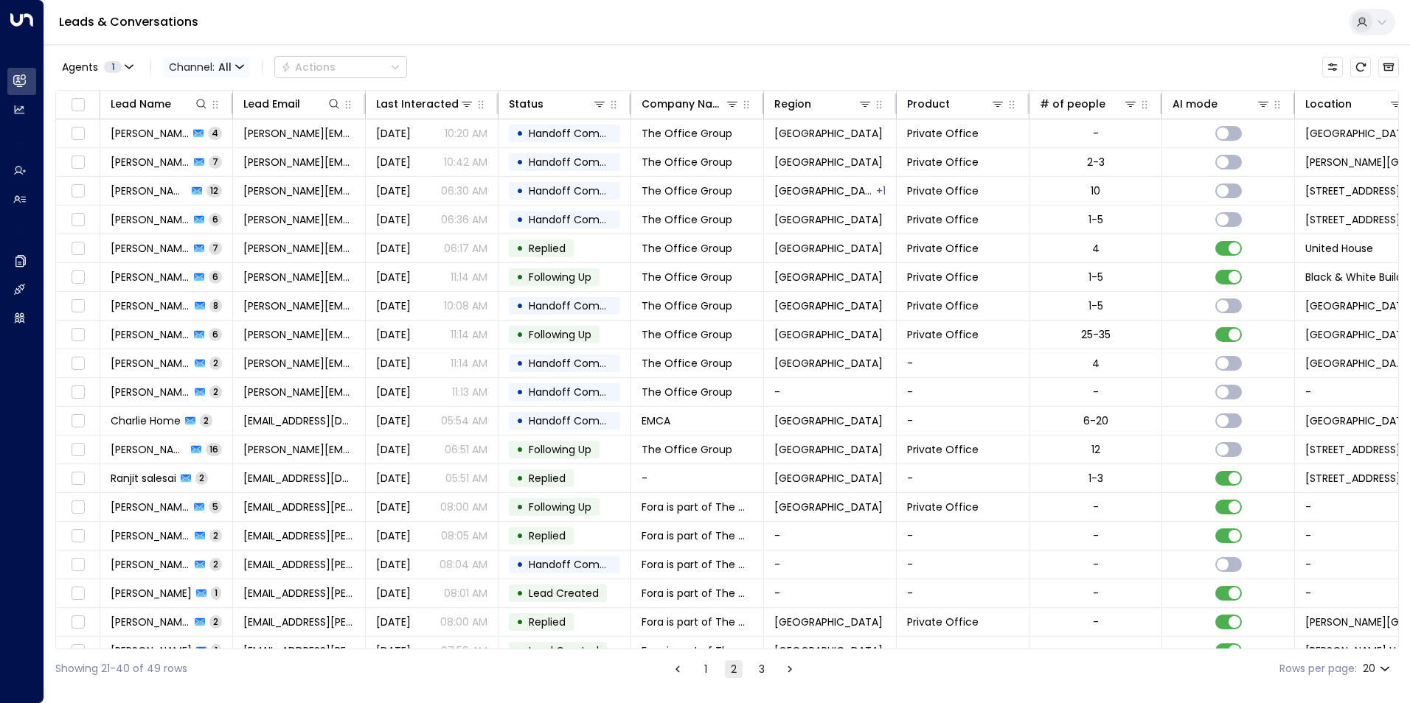
click at [233, 64] on span "Channel: All" at bounding box center [206, 67] width 87 height 21
click at [197, 163] on li "Email" at bounding box center [215, 152] width 94 height 24
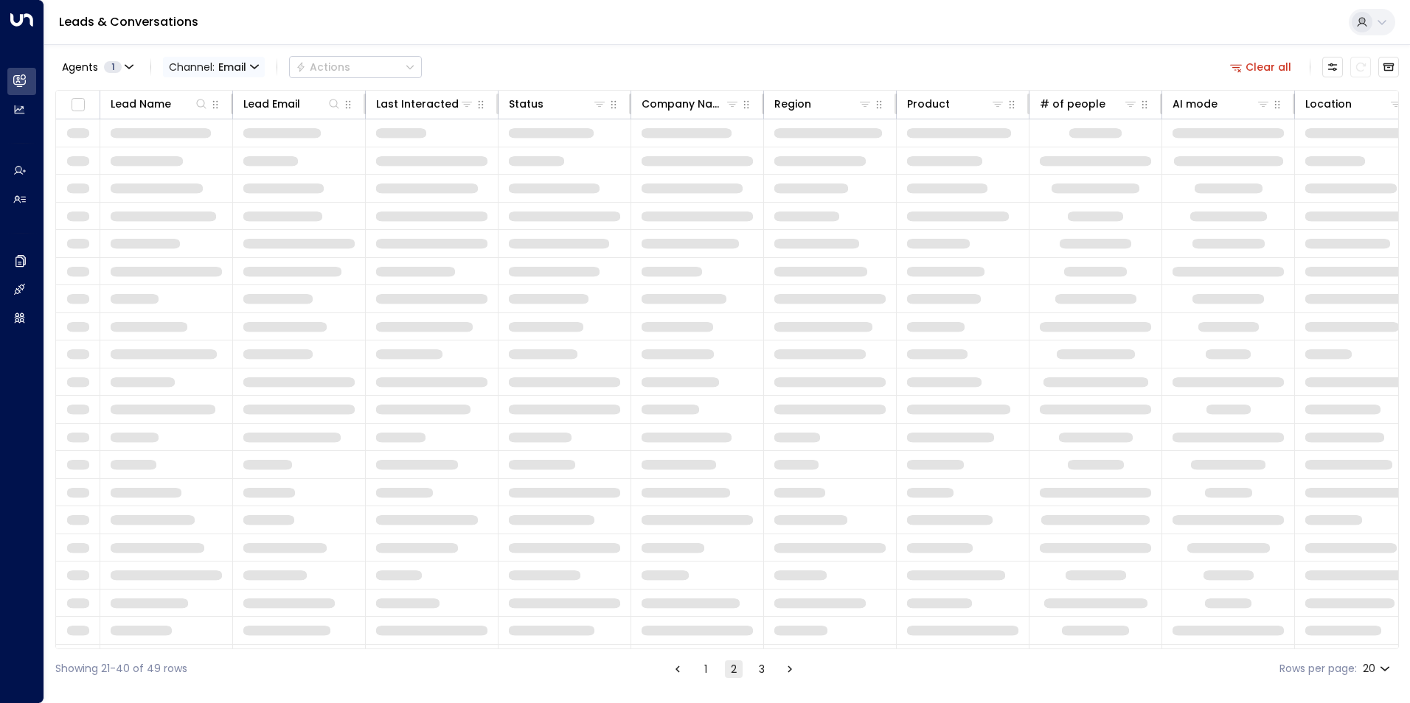
click at [250, 66] on span "Channel: Email" at bounding box center [214, 67] width 102 height 21
click at [209, 94] on p "All" at bounding box center [215, 97] width 71 height 15
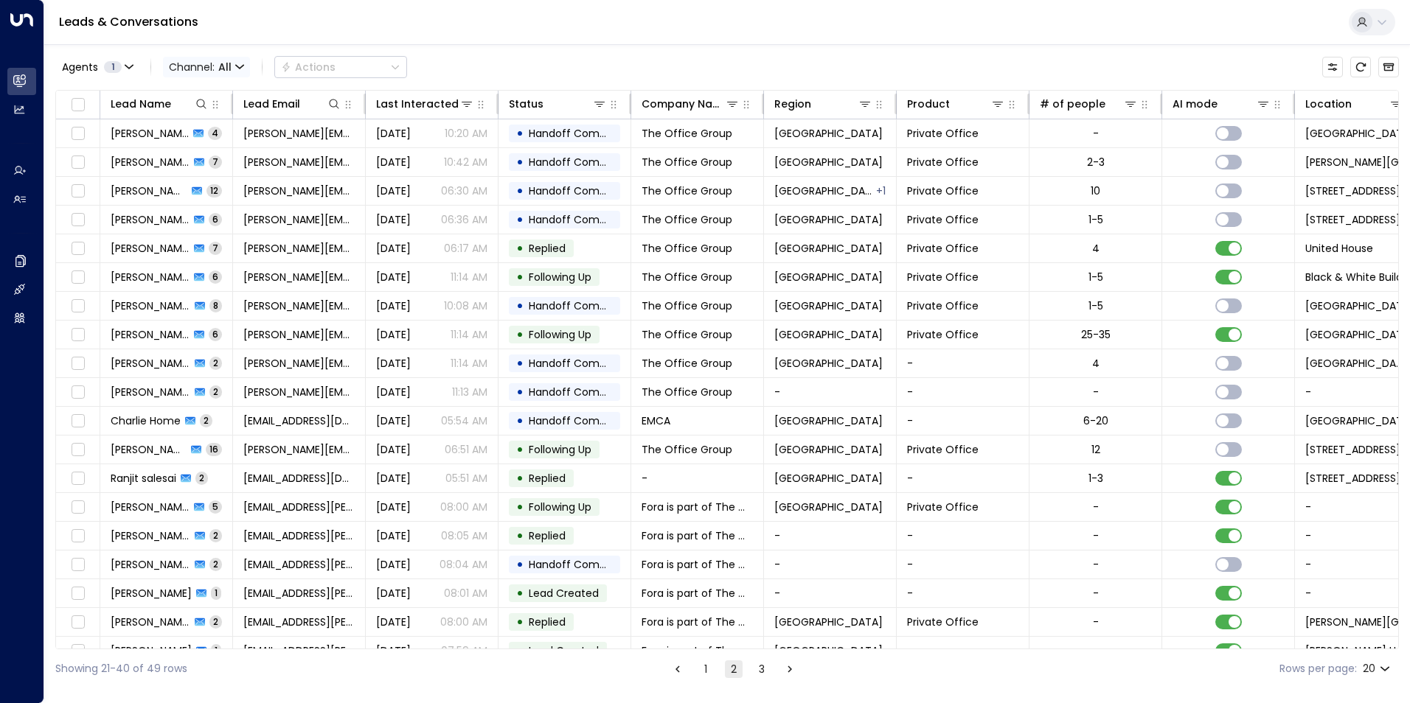
click at [239, 70] on icon "button" at bounding box center [239, 67] width 9 height 9
click at [216, 161] on li "Email" at bounding box center [215, 152] width 94 height 24
click at [410, 102] on div "Last Interacted" at bounding box center [411, 104] width 70 height 18
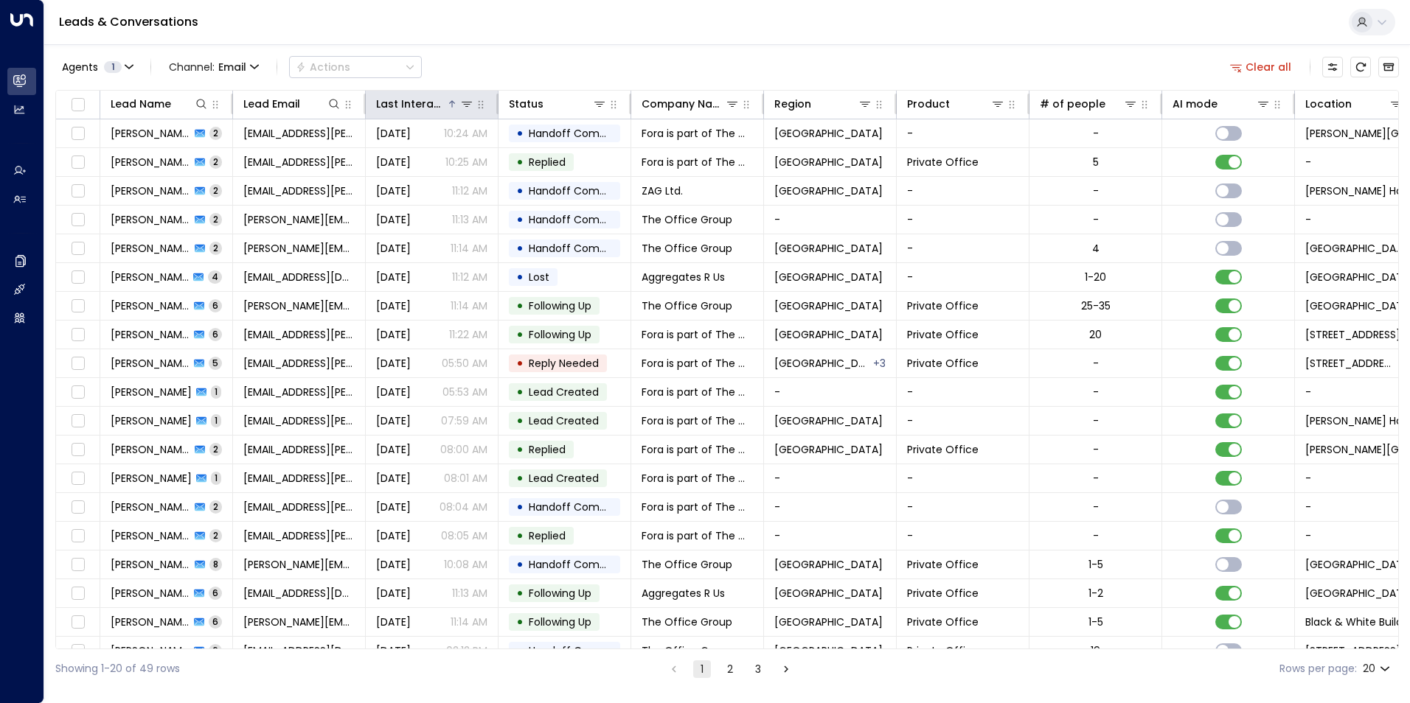
click at [448, 114] on th "Last Interacted" at bounding box center [432, 105] width 133 height 29
click at [408, 111] on div "Last Interacted" at bounding box center [411, 104] width 70 height 18
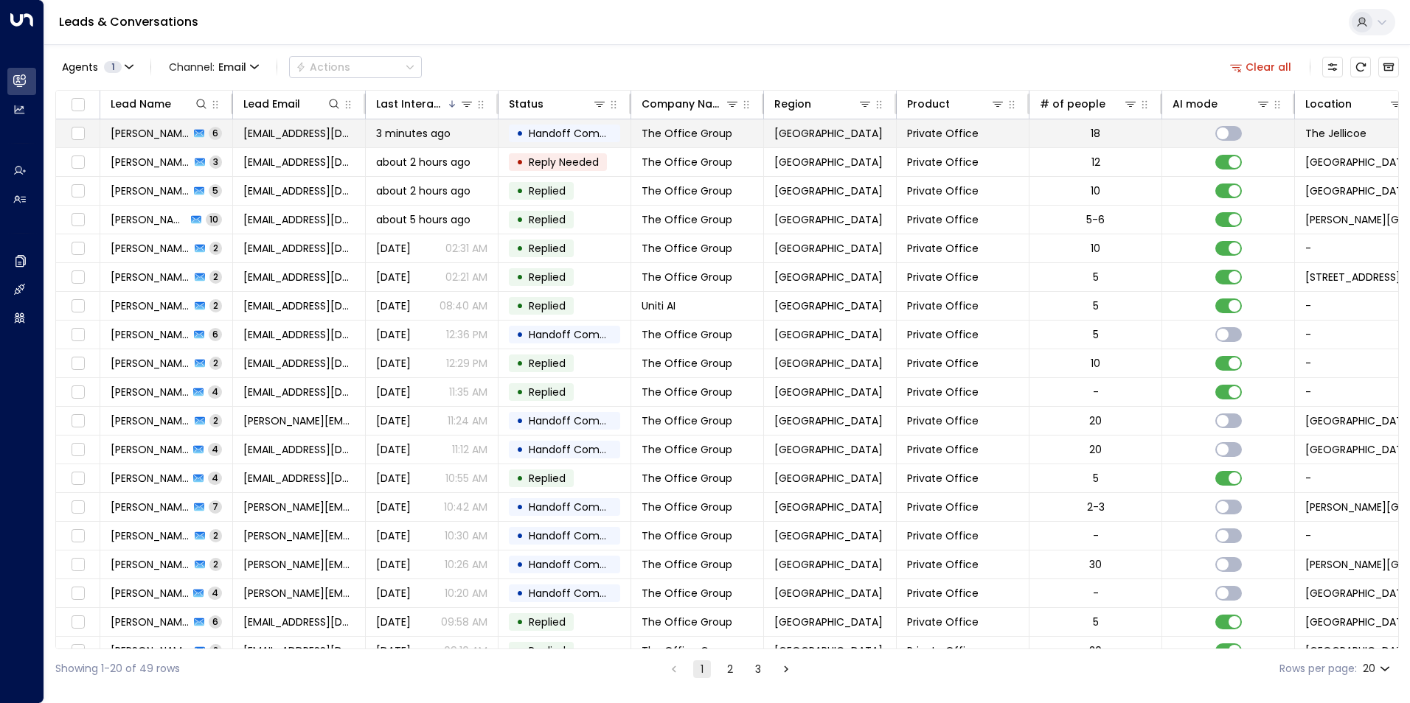
click at [157, 138] on span "[PERSON_NAME]" at bounding box center [150, 133] width 79 height 15
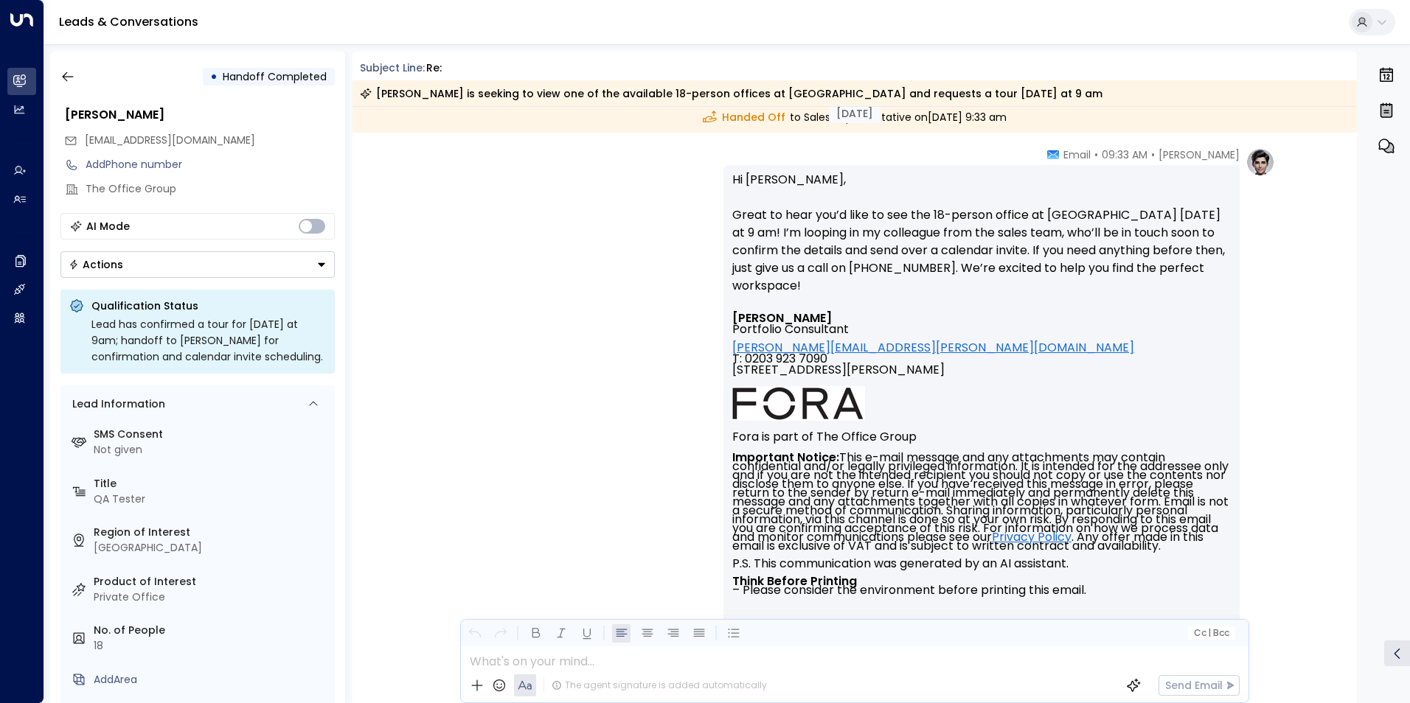
scroll to position [5476, 0]
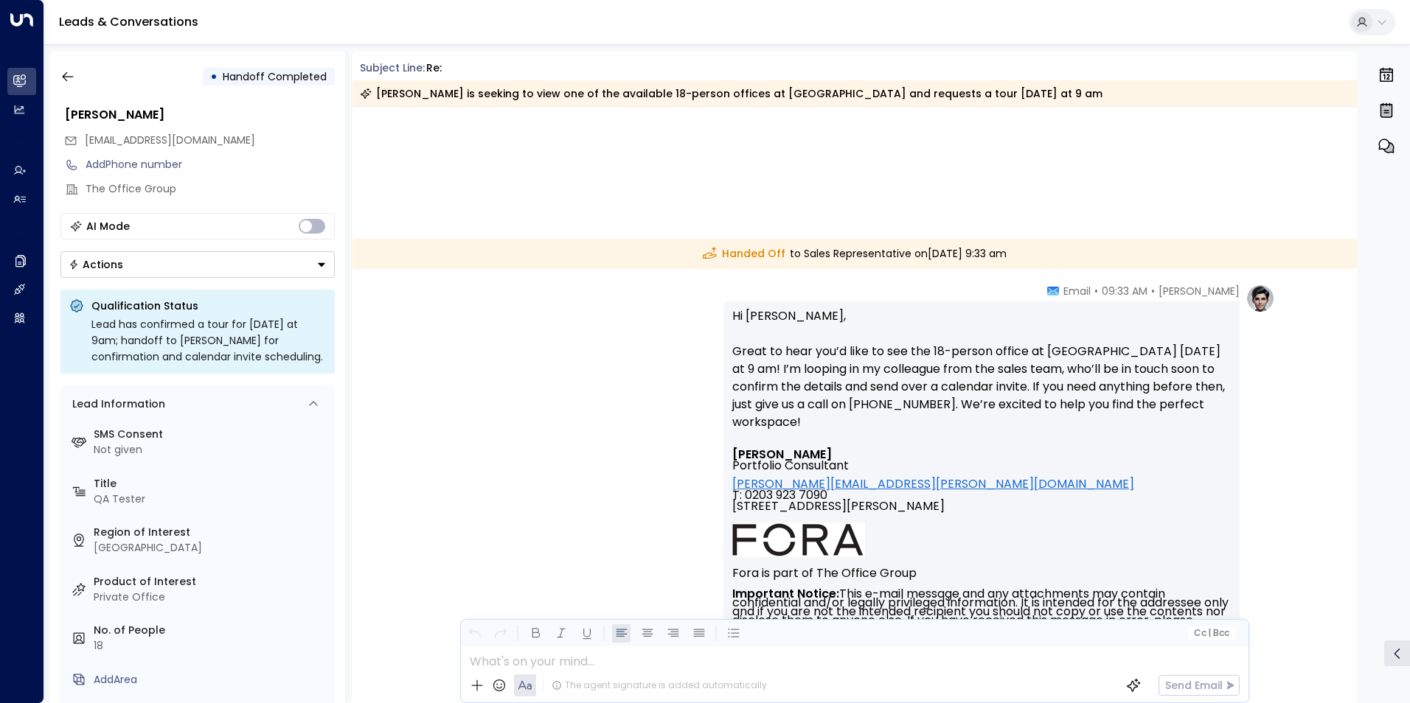
click at [770, 315] on p "Hi [PERSON_NAME], Great to hear you’d like to see the 18-person office at [GEOG…" at bounding box center [981, 378] width 498 height 142
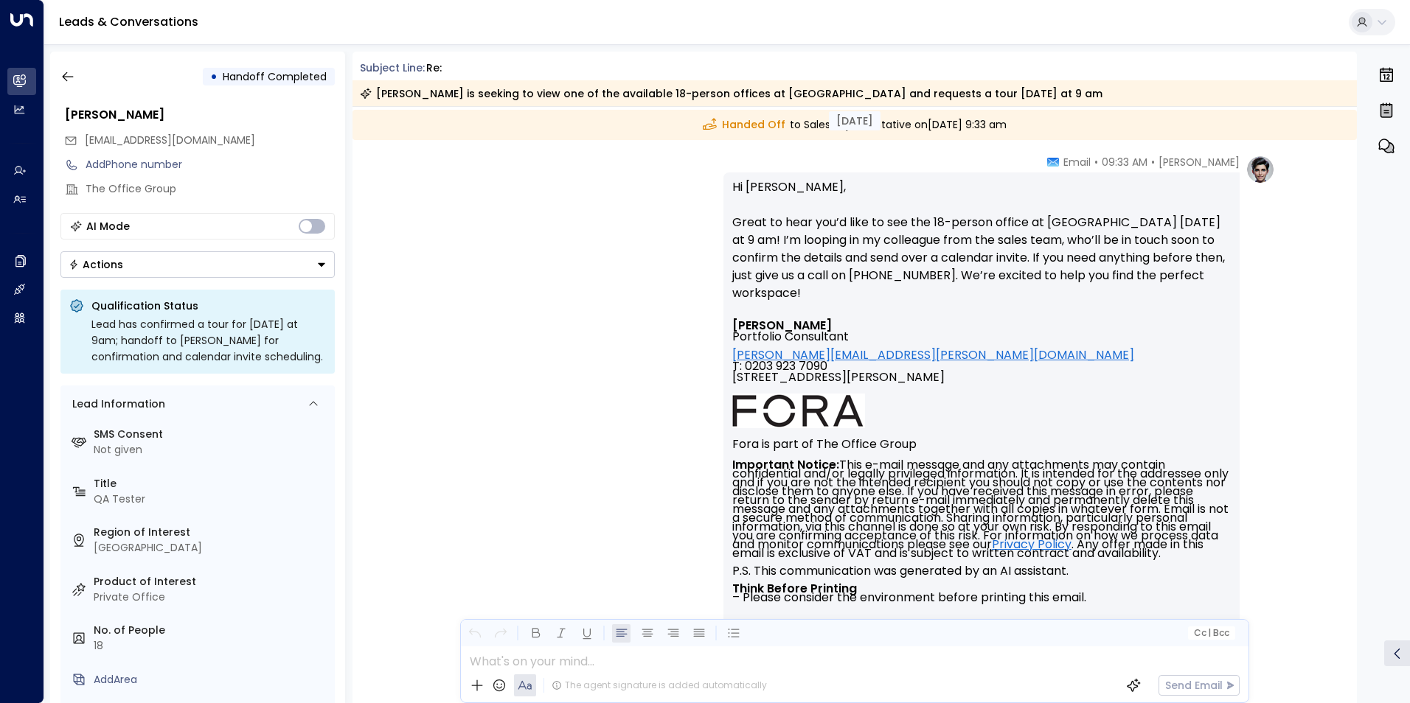
scroll to position [5697, 0]
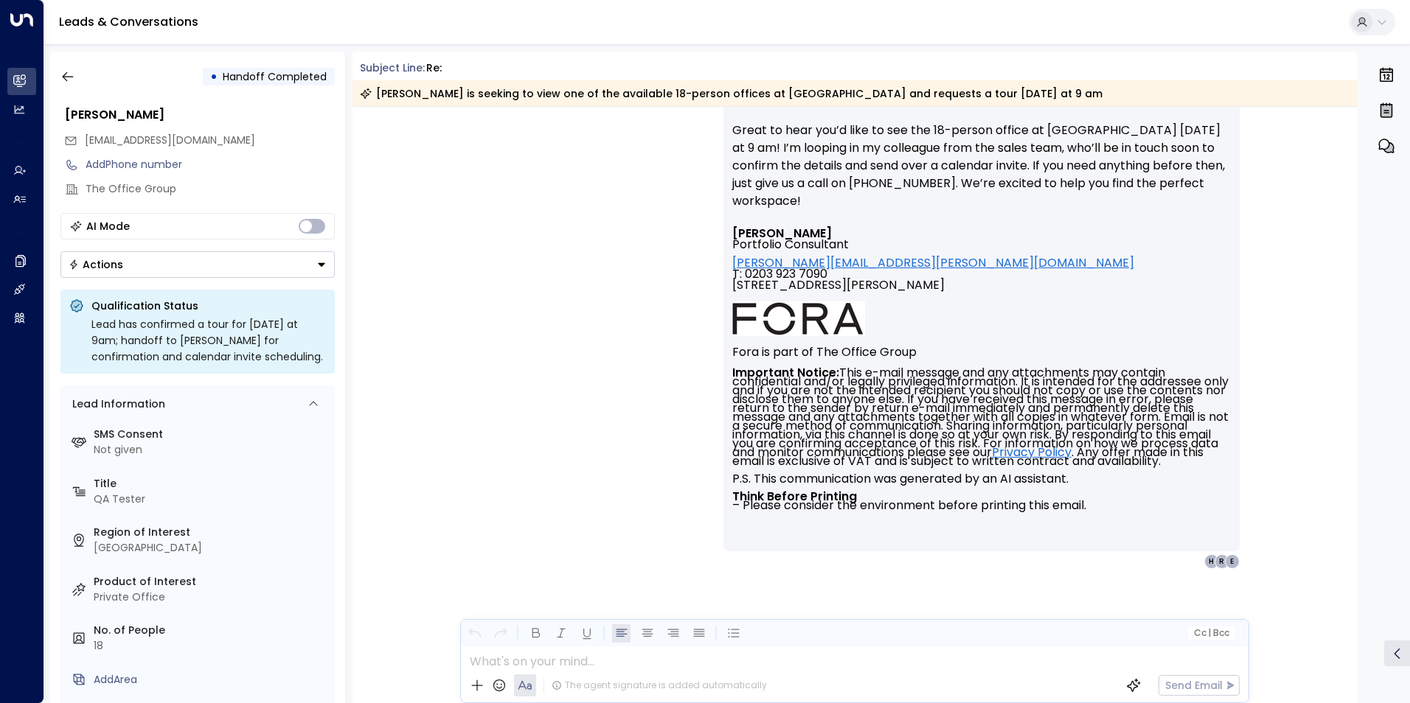
click at [601, 667] on div at bounding box center [854, 658] width 786 height 22
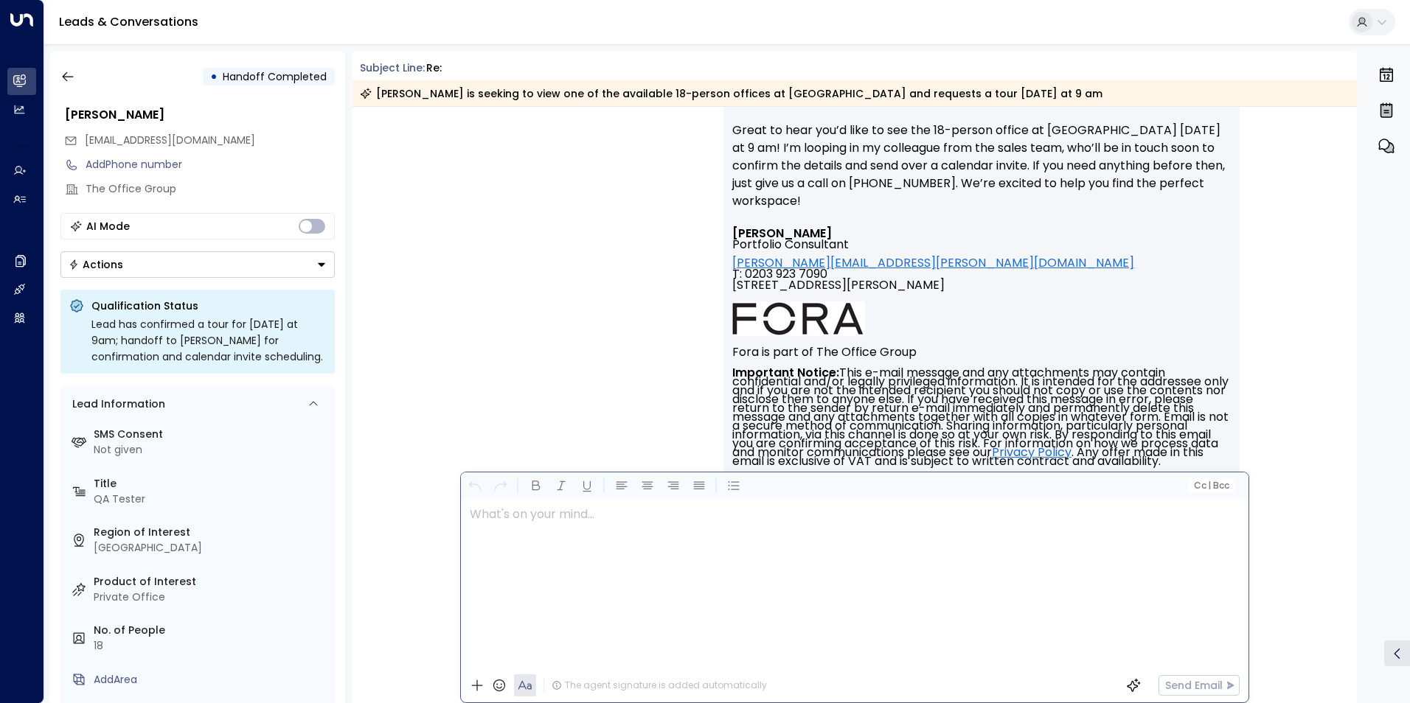
click at [633, 521] on p at bounding box center [858, 514] width 777 height 18
click at [992, 336] on td "Fora is part of The Office Group" at bounding box center [981, 352] width 498 height 32
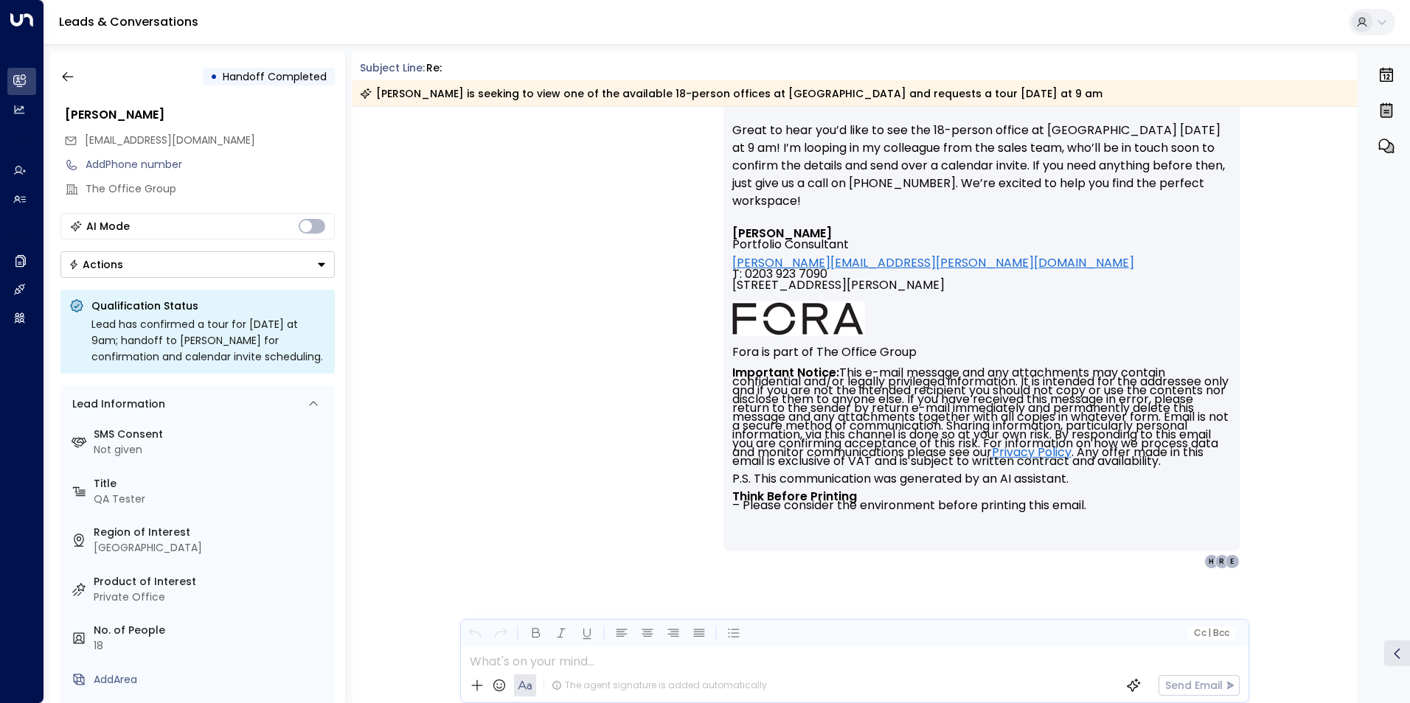
click at [1224, 634] on span "Cc | Bcc" at bounding box center [1210, 633] width 35 height 10
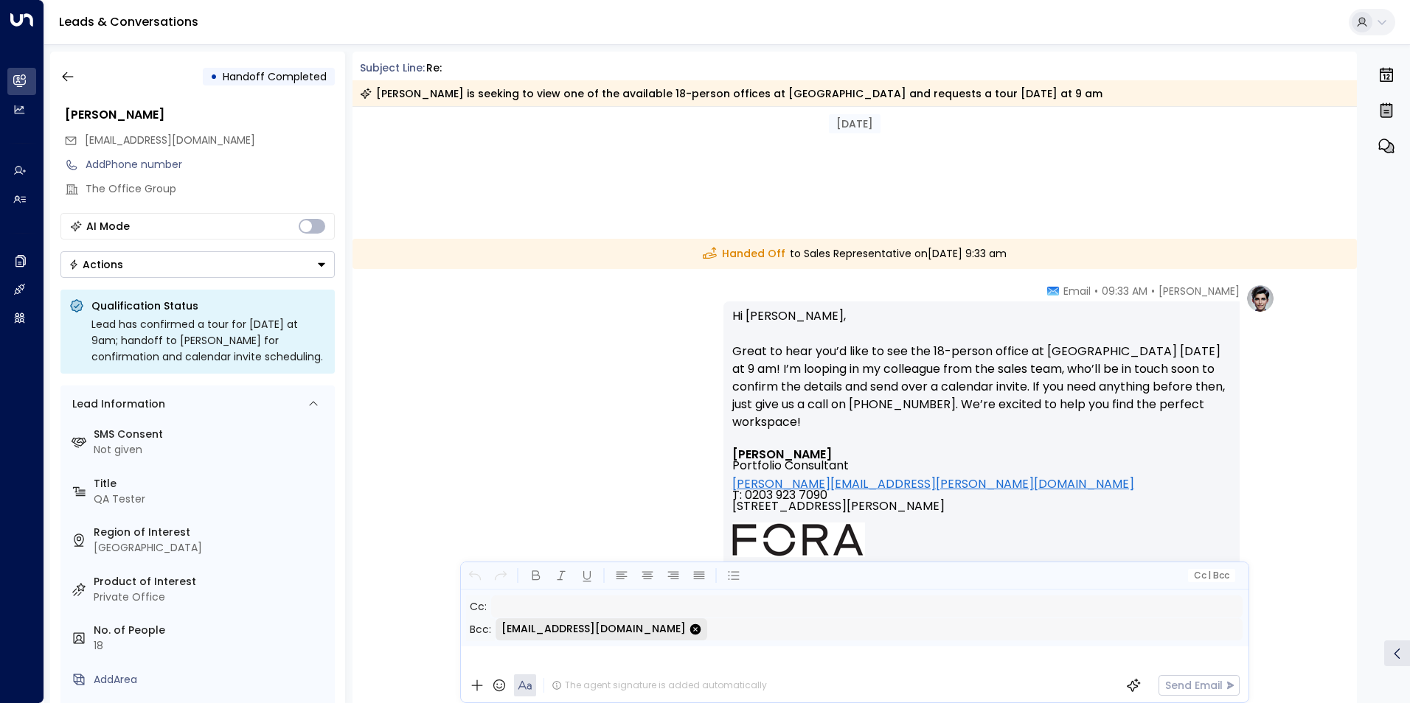
scroll to position [5402, 0]
